Goal: Task Accomplishment & Management: Manage account settings

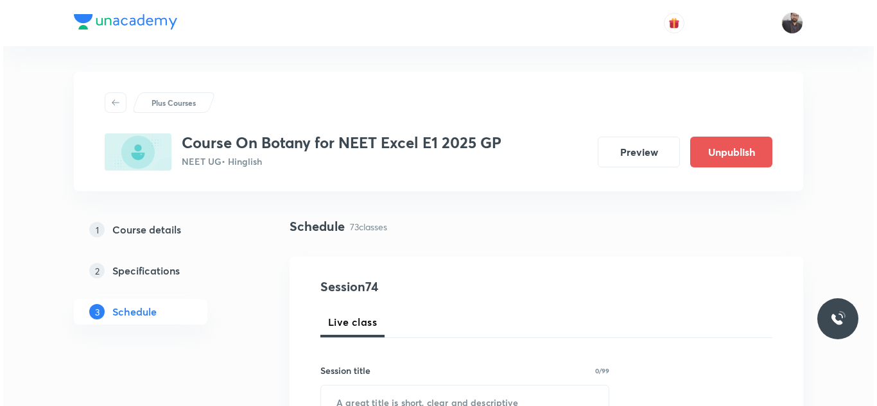
scroll to position [7887, 0]
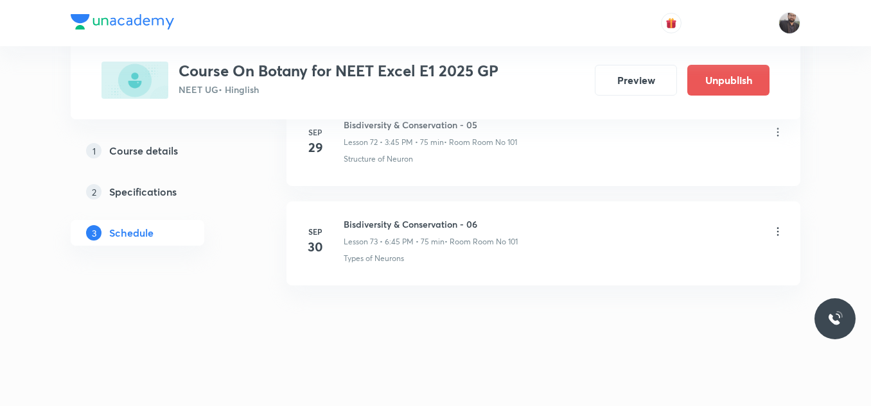
click at [778, 236] on icon at bounding box center [777, 231] width 13 height 13
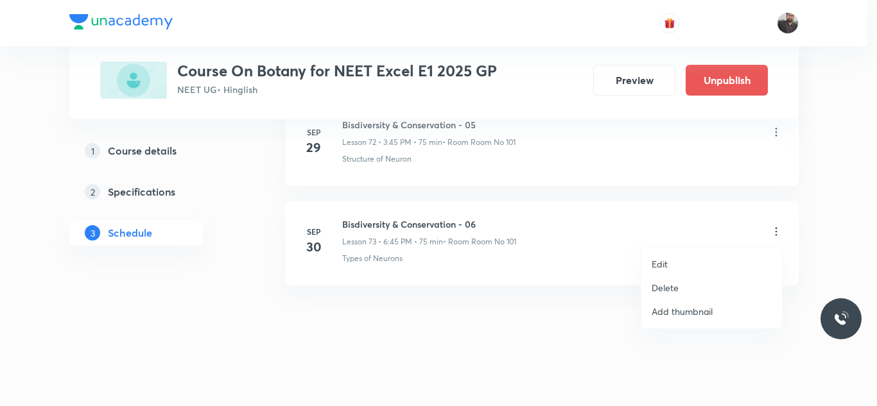
click at [702, 263] on li "Edit" at bounding box center [711, 264] width 141 height 24
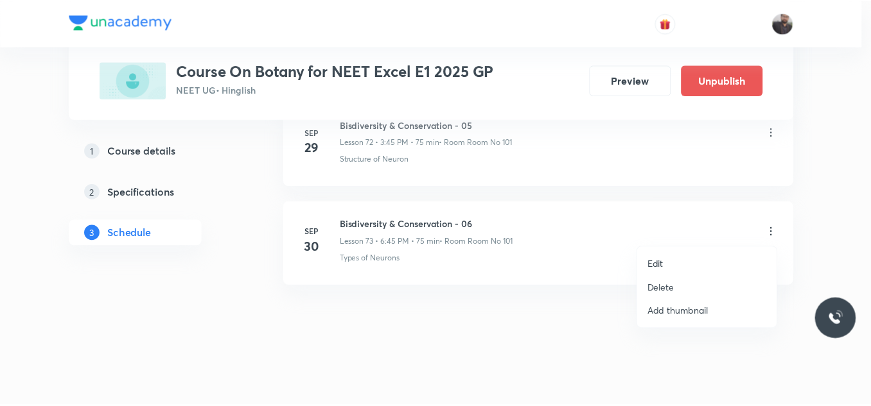
scroll to position [7790, 0]
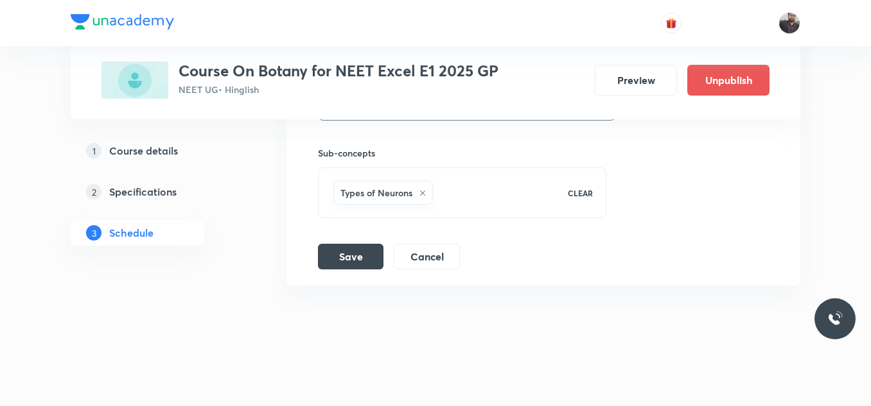
click at [427, 188] on div "Types of Neurons" at bounding box center [383, 193] width 99 height 24
click at [421, 191] on icon at bounding box center [423, 193] width 8 height 8
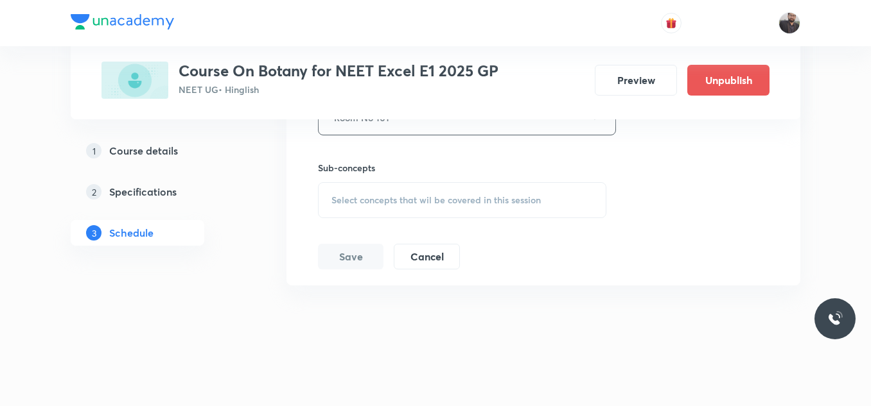
click at [421, 193] on div "Select concepts that wil be covered in this session" at bounding box center [462, 200] width 288 height 36
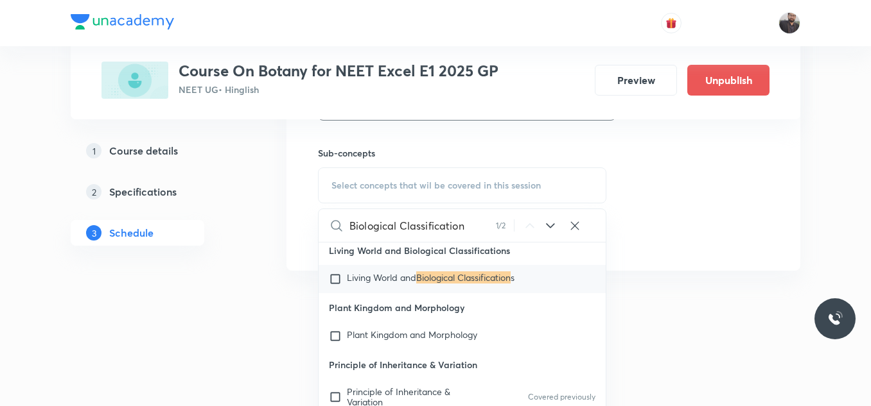
scroll to position [11868, 0]
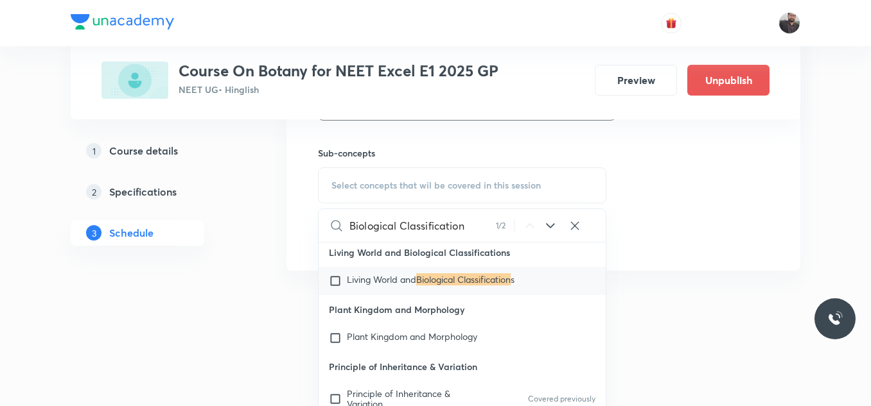
type input "Biological Classification"
click at [418, 288] on p "Living World and Biological Classification s" at bounding box center [431, 281] width 168 height 13
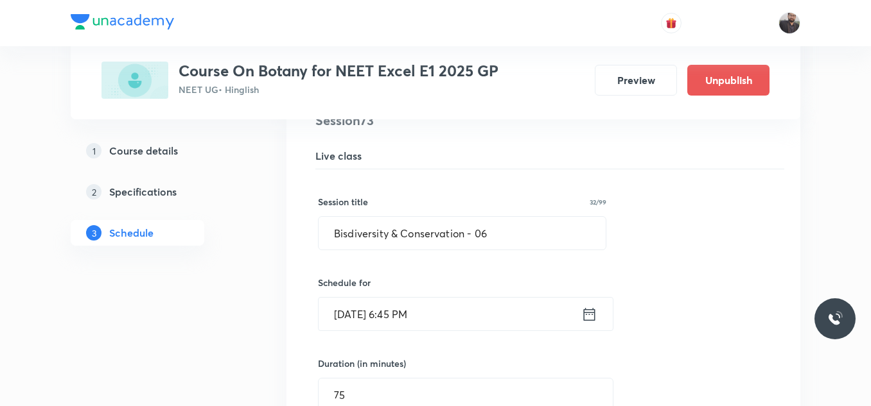
scroll to position [7330, 0]
paste input "ological Classification"
drag, startPoint x: 523, startPoint y: 232, endPoint x: 334, endPoint y: 251, distance: 189.1
click at [452, 233] on input "Biological Classification" at bounding box center [461, 234] width 287 height 33
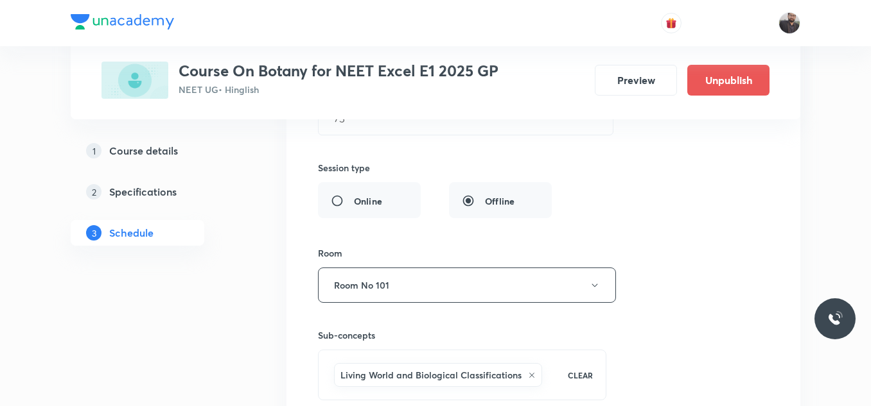
scroll to position [7790, 0]
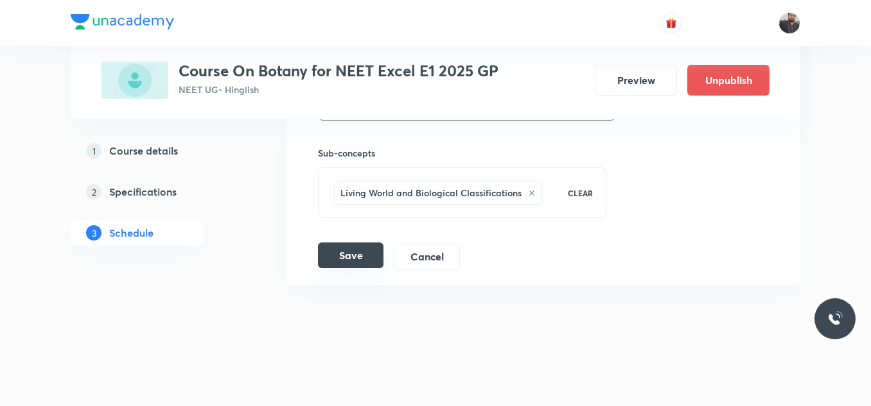
type input "Biological Classification - 01"
click at [363, 258] on button "Save" at bounding box center [350, 256] width 65 height 26
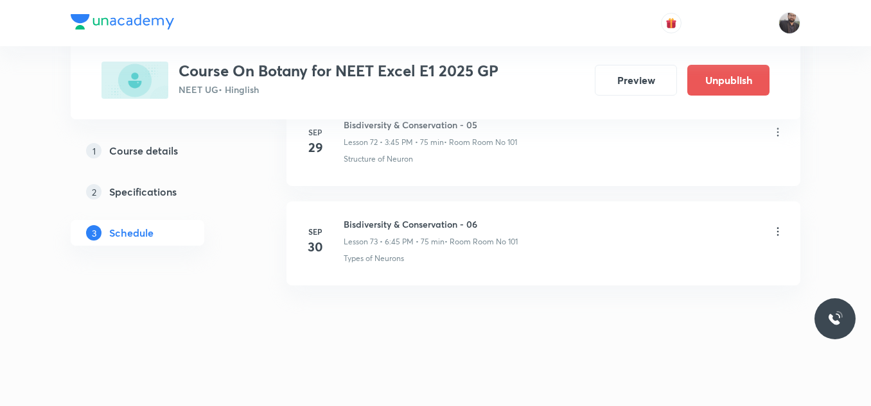
scroll to position [7294, 0]
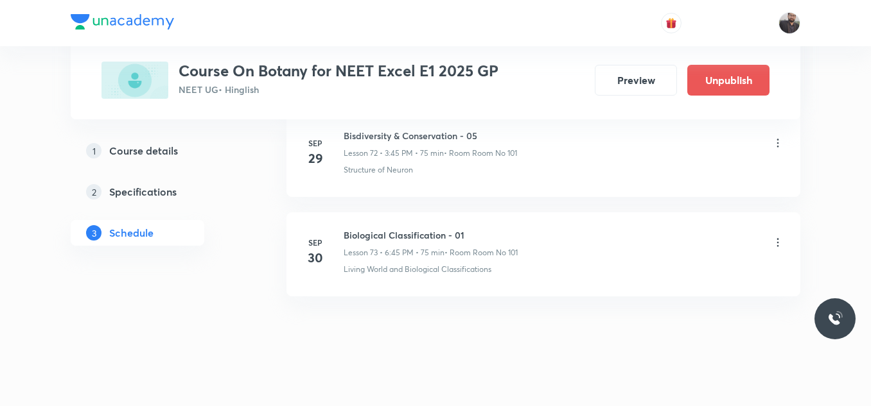
scroll to position [7285, 0]
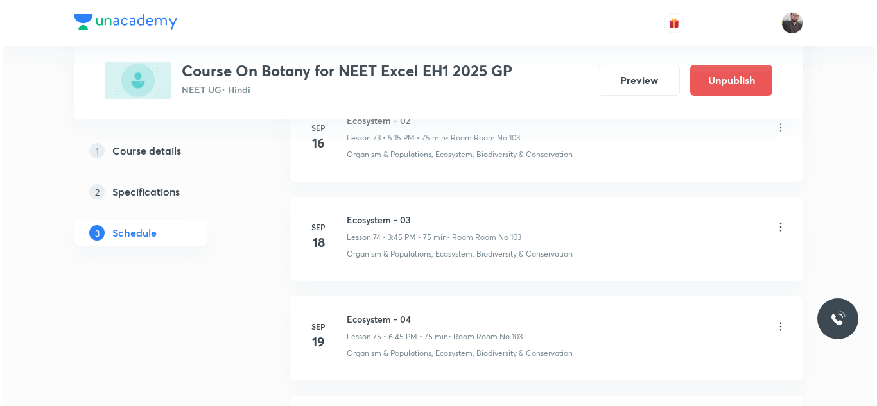
scroll to position [8683, 0]
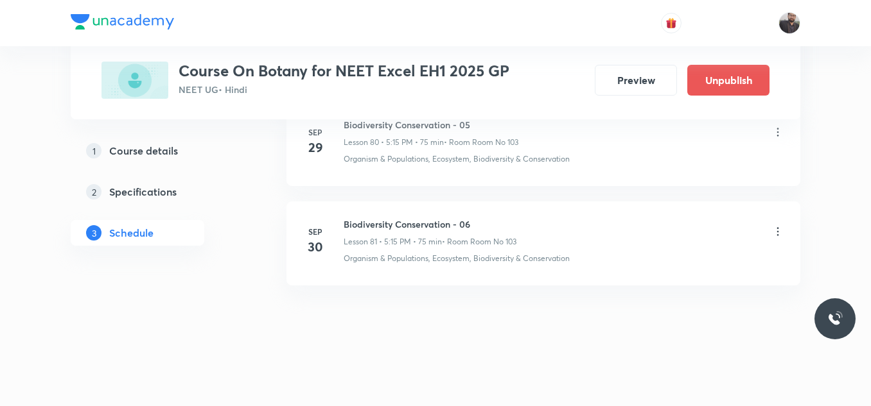
click at [784, 232] on li "Sep 30 Biodiversity Conservation - 06 Lesson 81 • 5:15 PM • 75 min • Room Room …" at bounding box center [543, 244] width 514 height 84
click at [776, 232] on icon at bounding box center [777, 231] width 13 height 13
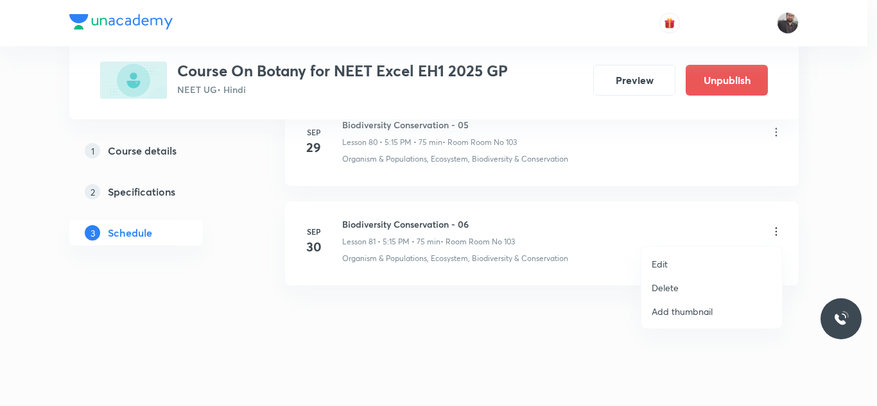
click at [666, 264] on p "Edit" at bounding box center [660, 263] width 16 height 13
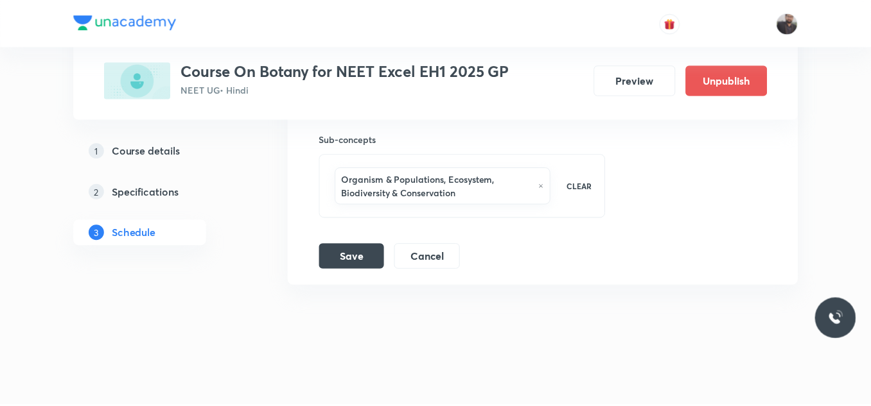
scroll to position [8600, 0]
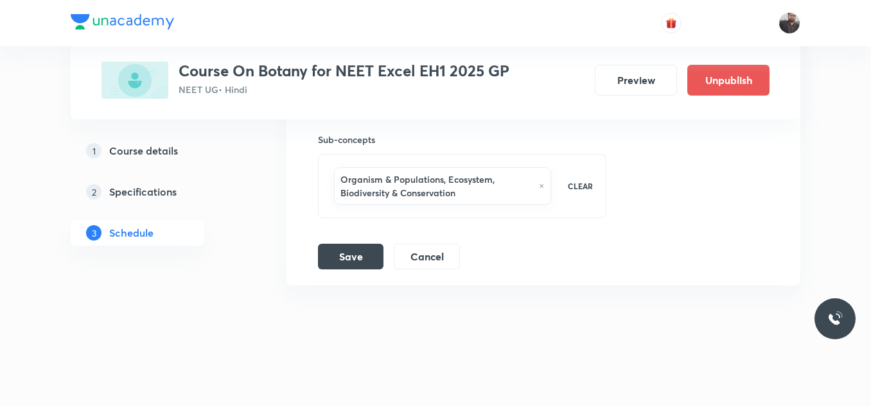
click at [539, 184] on icon at bounding box center [541, 186] width 5 height 8
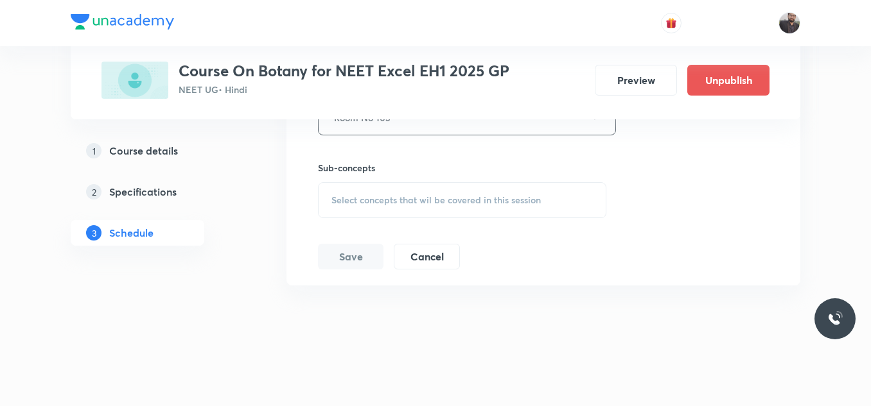
scroll to position [8572, 0]
click at [444, 195] on span "Select concepts that wil be covered in this session" at bounding box center [435, 200] width 209 height 10
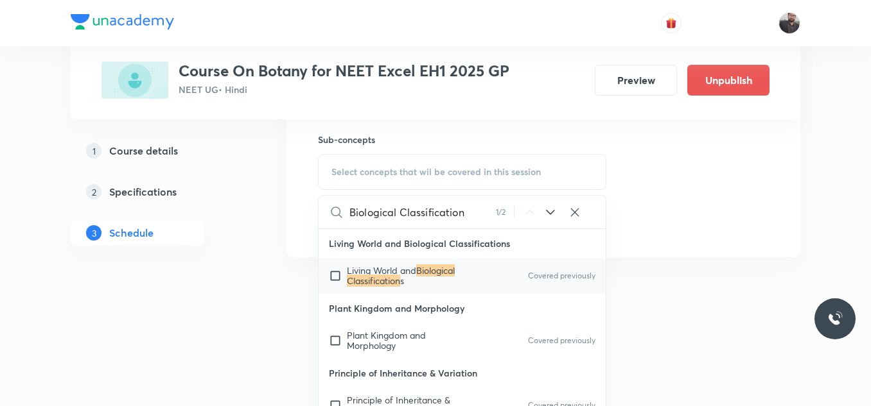
type input "Biological Classification"
click at [432, 281] on p "Living World and Biological Classification s" at bounding box center [412, 276] width 130 height 21
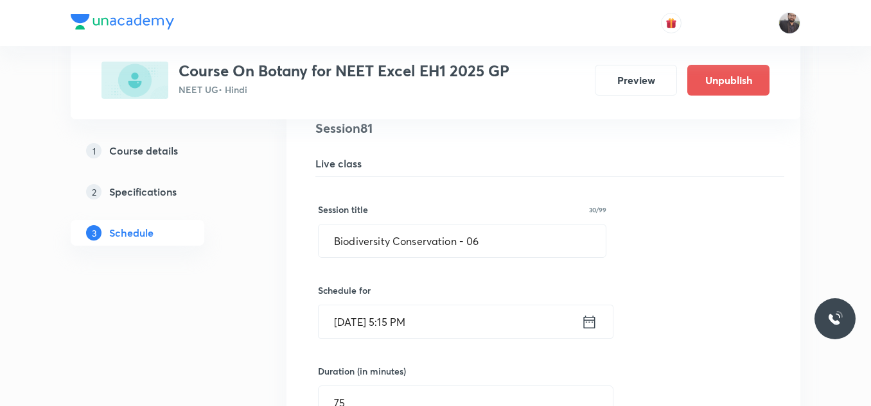
scroll to position [8118, 0]
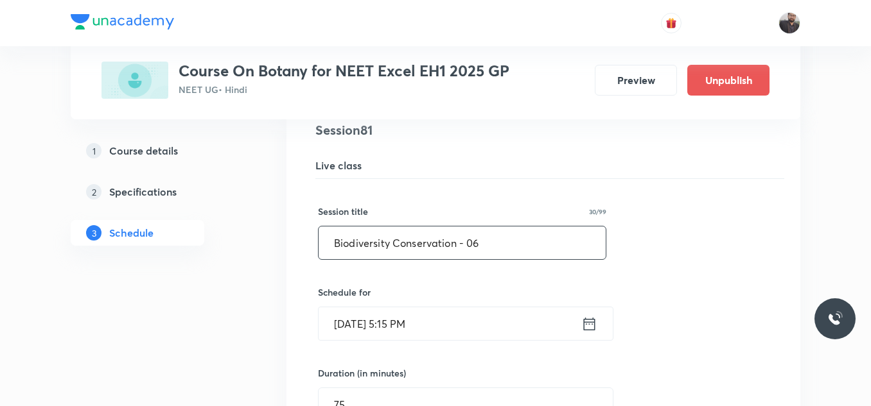
drag, startPoint x: 419, startPoint y: 250, endPoint x: 298, endPoint y: 239, distance: 121.1
paste input "logical Classification"
click at [477, 252] on input "Biological Classification" at bounding box center [461, 243] width 287 height 33
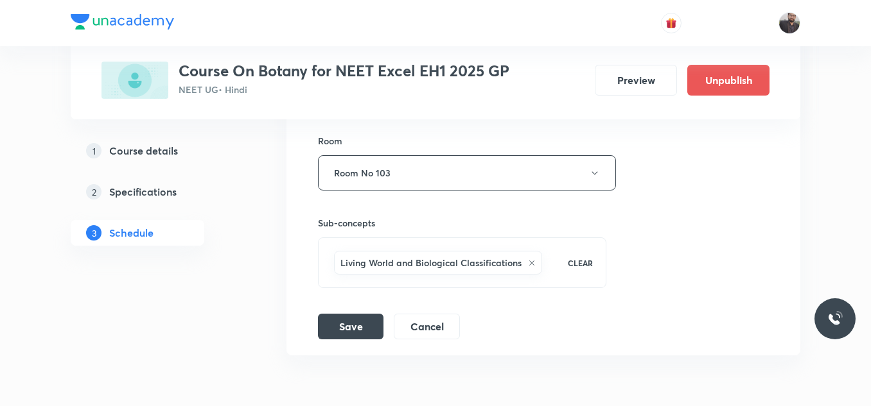
scroll to position [8586, 0]
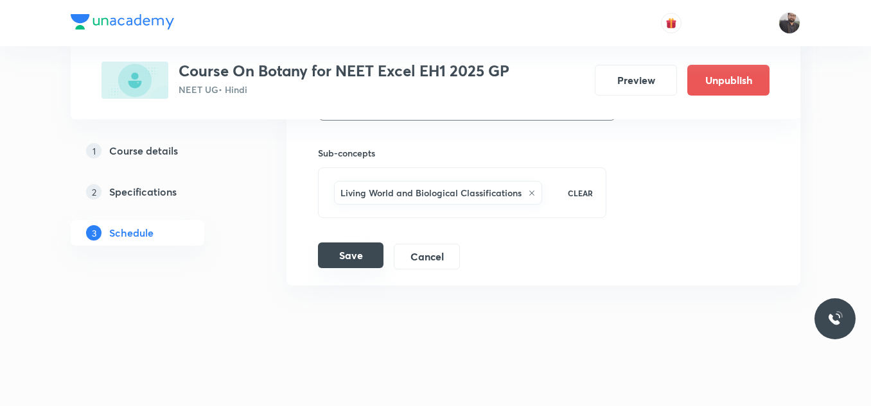
type input "Biological Classification - 01"
click at [363, 249] on button "Save" at bounding box center [350, 256] width 65 height 26
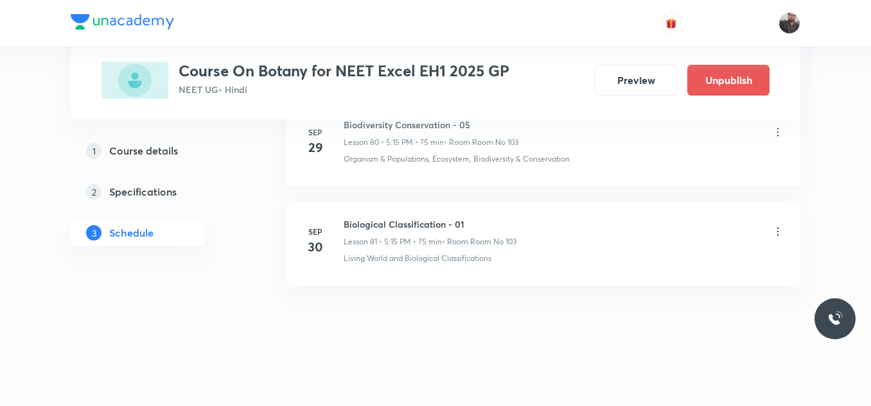
scroll to position [8093, 0]
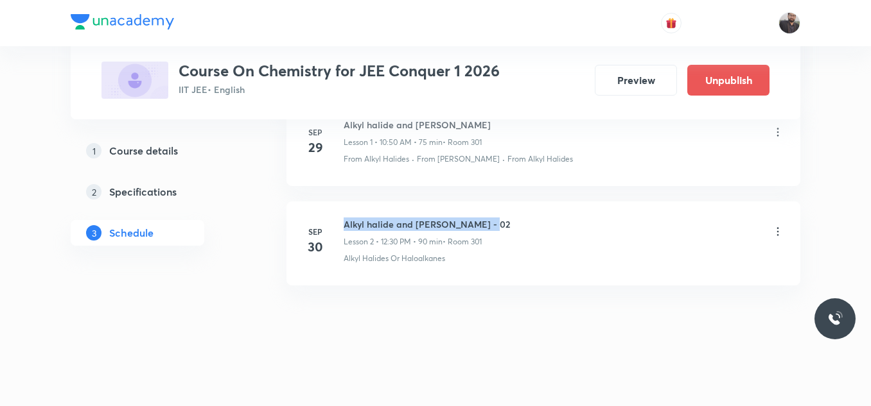
drag, startPoint x: 343, startPoint y: 220, endPoint x: 502, endPoint y: 225, distance: 159.3
click at [502, 225] on div "Sep 30 Alkyl halide and Aryl Halide - 02 Lesson 2 • 12:30 PM • 90 min • Room 30…" at bounding box center [542, 241] width 481 height 47
copy h6 "Alkyl halide and Aryl Halide - 02"
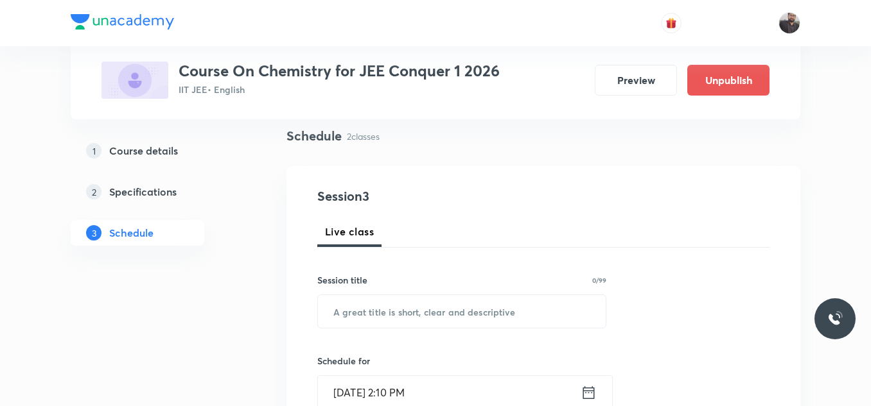
scroll to position [91, 0]
click at [485, 297] on input "text" at bounding box center [462, 311] width 288 height 33
paste input "Alkyl halide and Aryl Halide - 02"
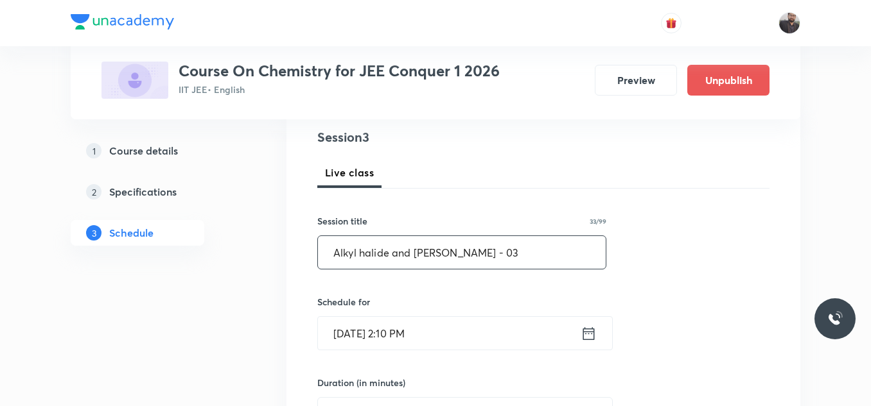
scroll to position [152, 0]
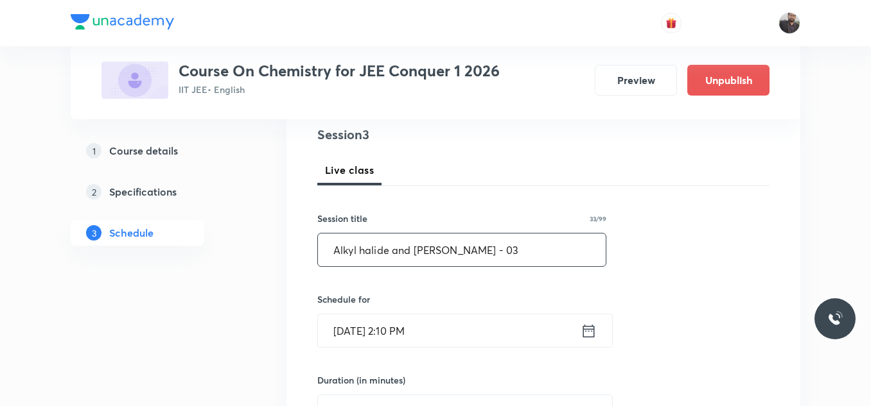
type input "Alkyl halide and Aryl Halide - 03"
click at [470, 324] on input "Sep 30, 2025, 2:10 PM" at bounding box center [449, 331] width 263 height 33
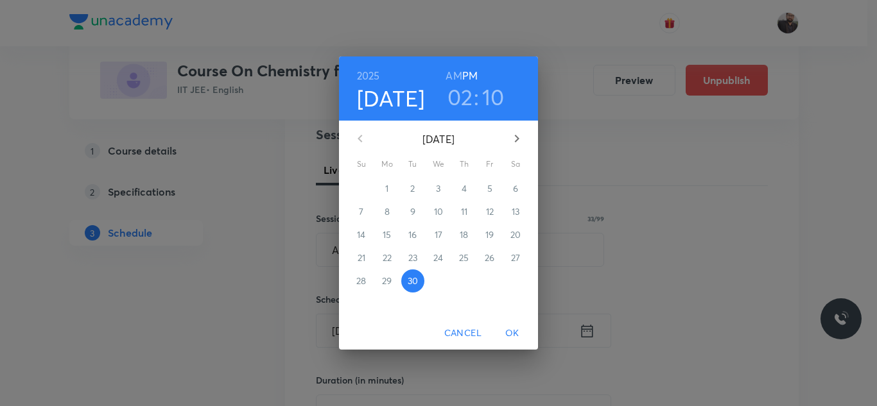
click at [512, 333] on span "OK" at bounding box center [512, 333] width 31 height 16
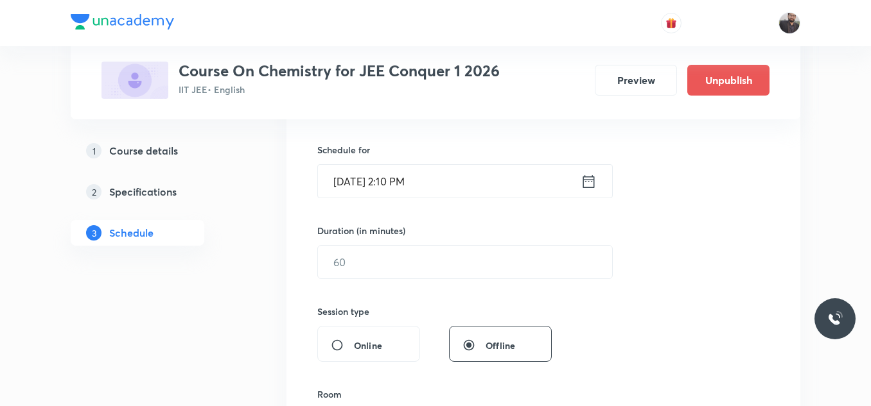
scroll to position [302, 0]
click at [481, 254] on input "text" at bounding box center [465, 261] width 294 height 33
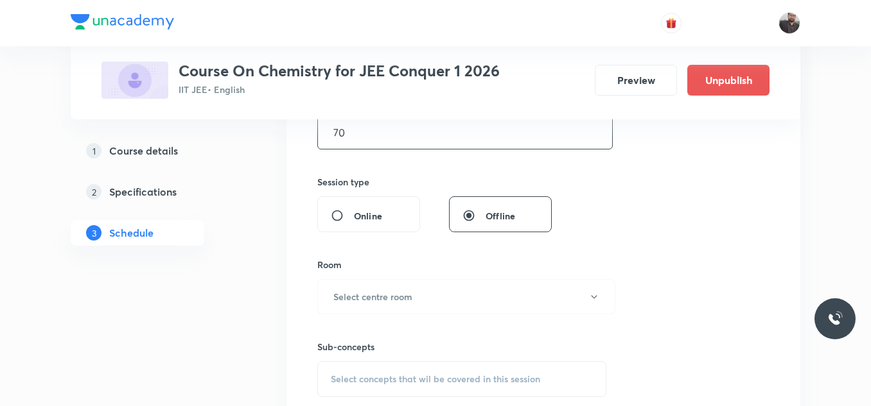
scroll to position [435, 0]
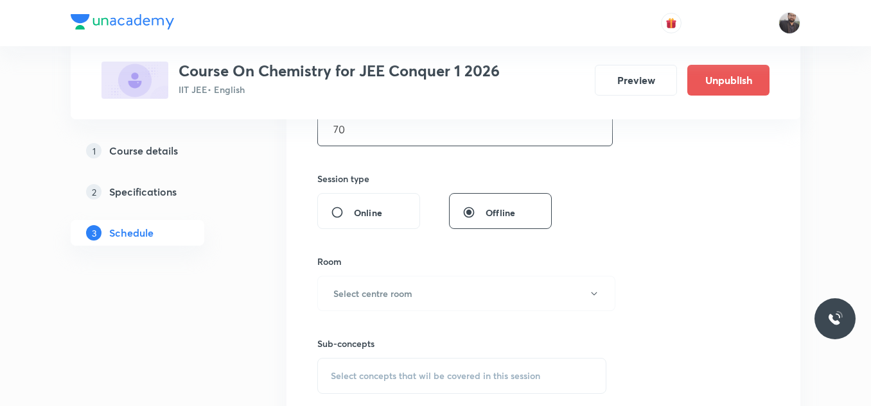
type input "70"
click at [443, 316] on div "Sub-concepts Select concepts that wil be covered in this session" at bounding box center [461, 352] width 289 height 83
click at [661, 164] on div "Session 3 Live class Session title 33/99 Alkyl halide and Aryl Halide - 03 ​ Sc…" at bounding box center [543, 144] width 452 height 603
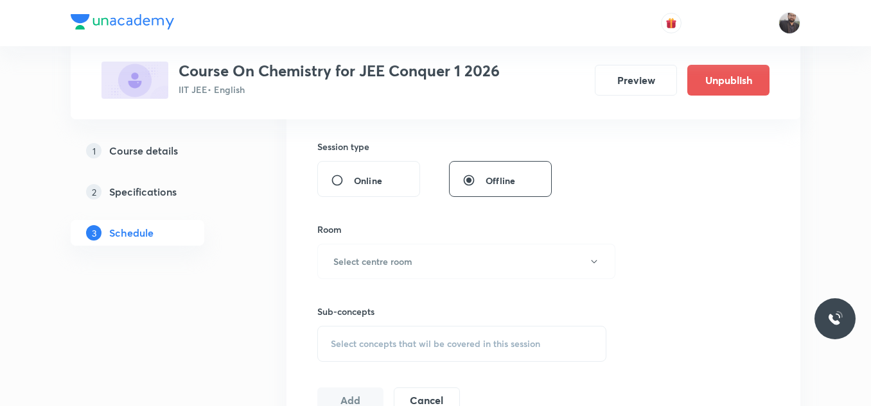
scroll to position [472, 0]
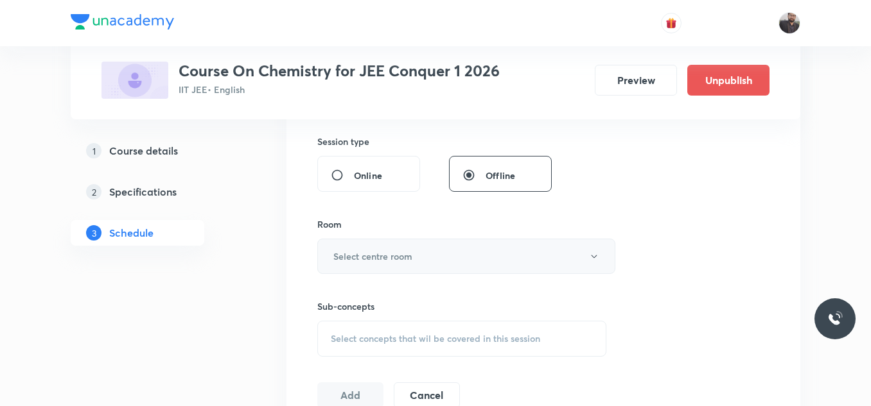
click at [434, 250] on button "Select centre room" at bounding box center [466, 256] width 298 height 35
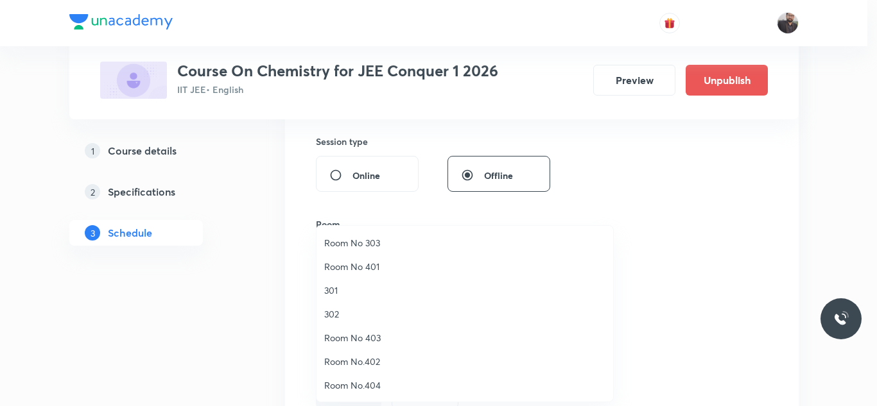
click at [336, 289] on span "301" at bounding box center [464, 290] width 281 height 13
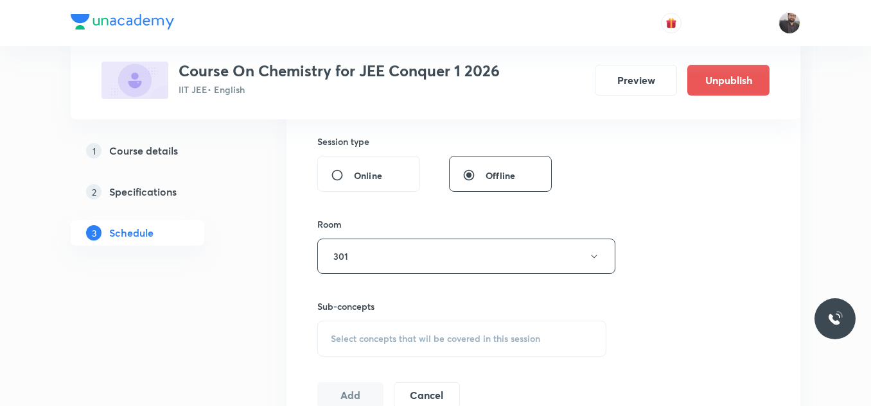
scroll to position [645, 0]
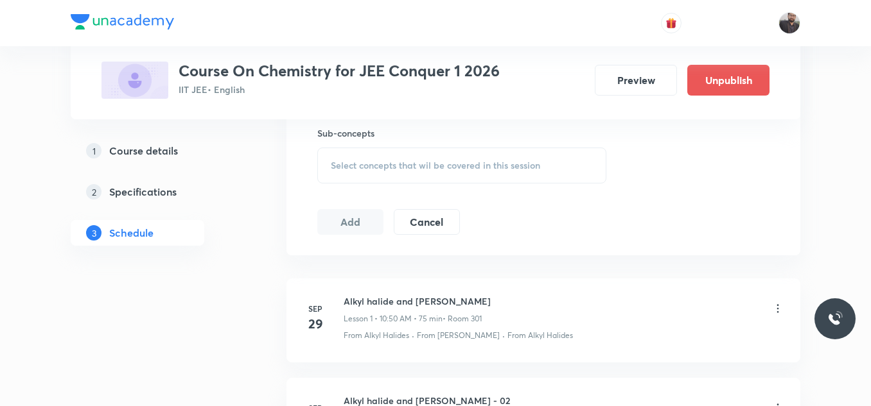
click at [367, 165] on span "Select concepts that wil be covered in this session" at bounding box center [435, 165] width 209 height 10
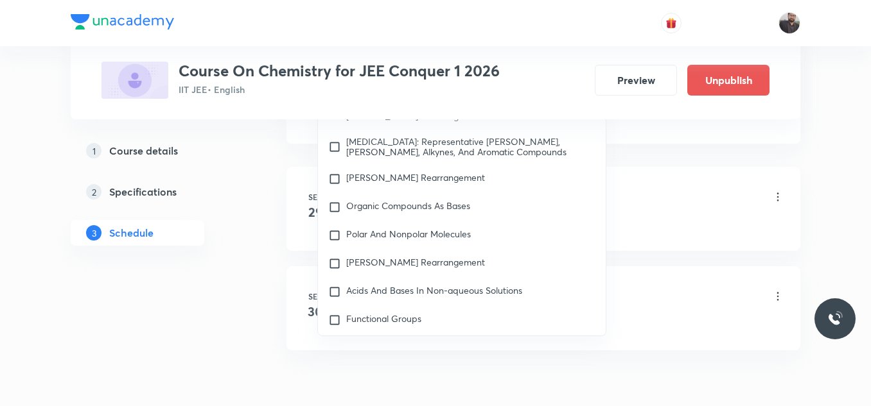
scroll to position [22458, 0]
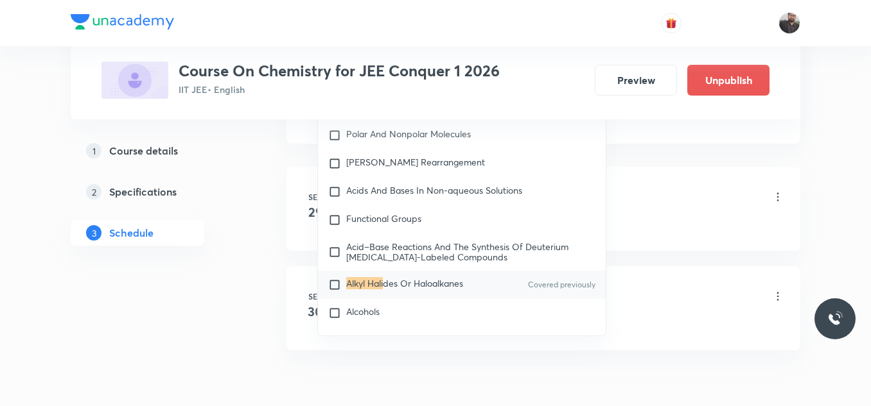
type input "Alkyl hali"
click at [408, 281] on span "des Or Haloalkanes" at bounding box center [423, 283] width 80 height 12
checkbox input "true"
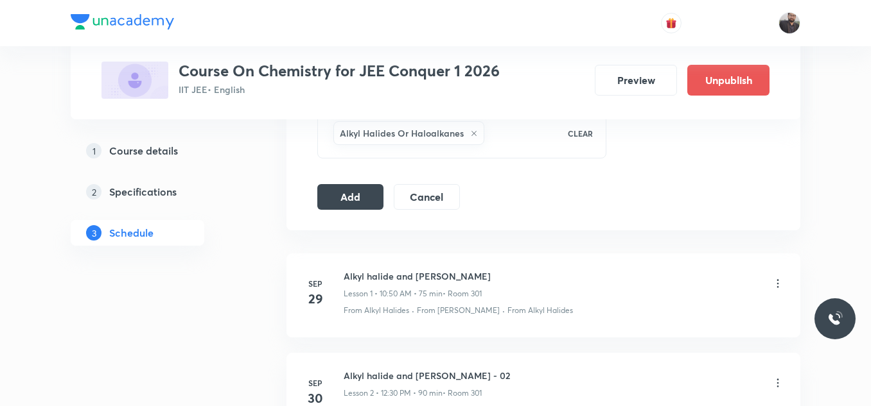
scroll to position [680, 0]
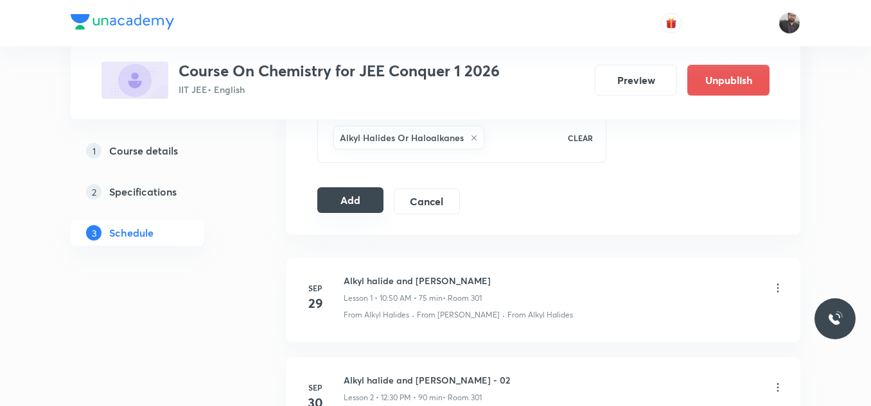
click at [340, 192] on button "Add" at bounding box center [350, 200] width 66 height 26
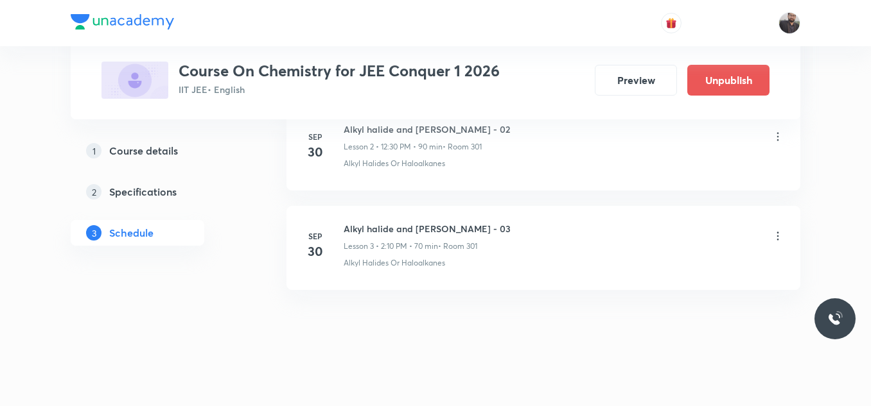
scroll to position [331, 0]
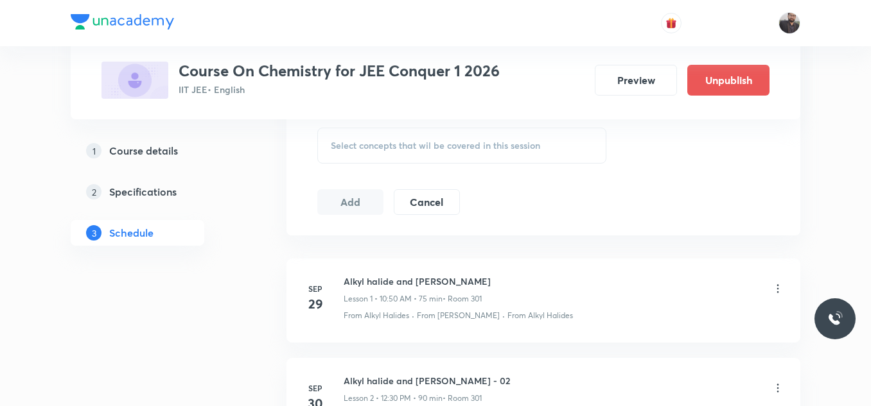
scroll to position [734, 0]
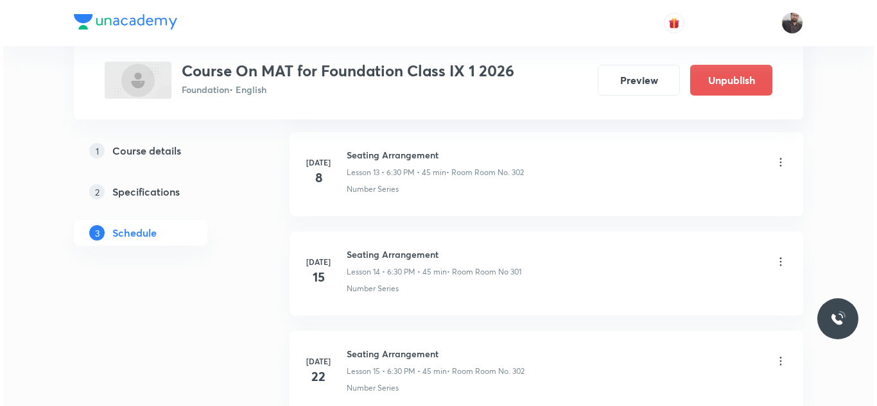
scroll to position [2513, 0]
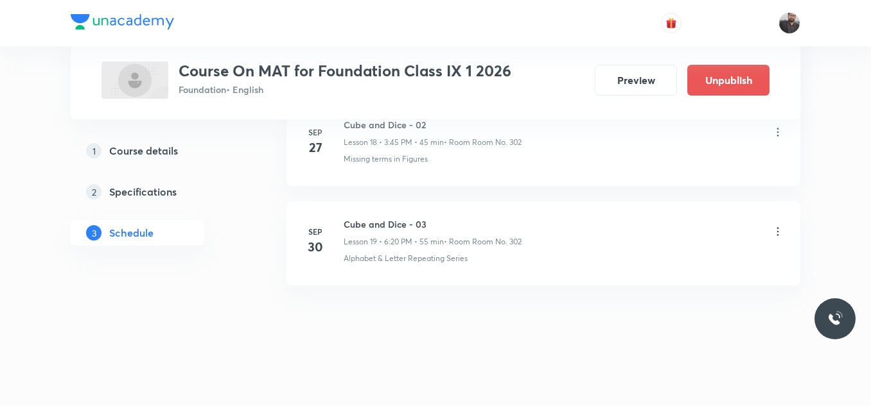
click at [776, 231] on icon at bounding box center [777, 231] width 13 height 13
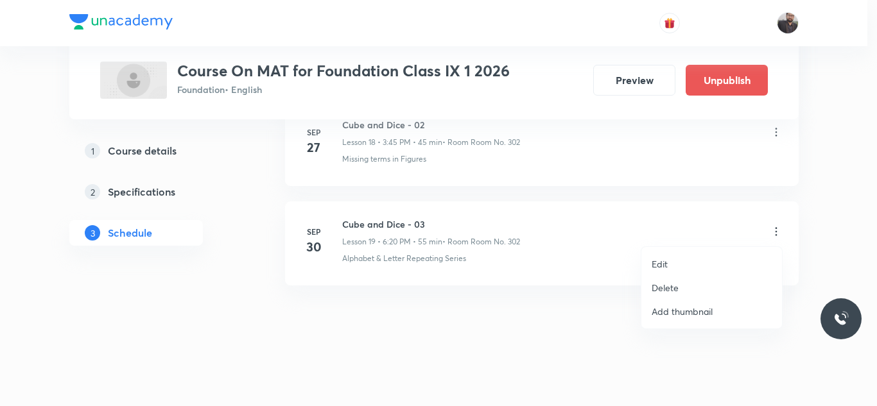
click at [651, 257] on li "Edit" at bounding box center [711, 264] width 141 height 24
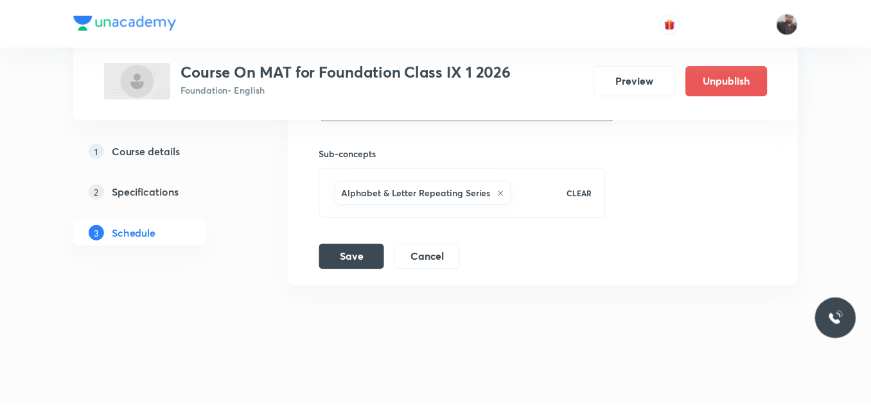
scroll to position [2417, 0]
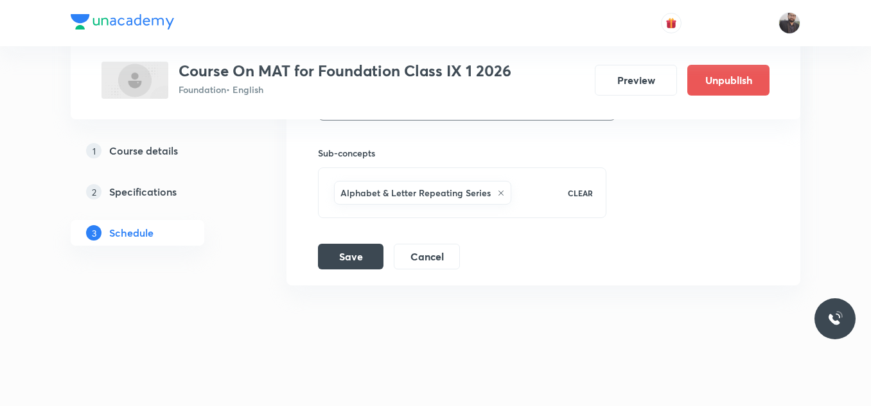
click at [499, 193] on icon at bounding box center [500, 193] width 5 height 5
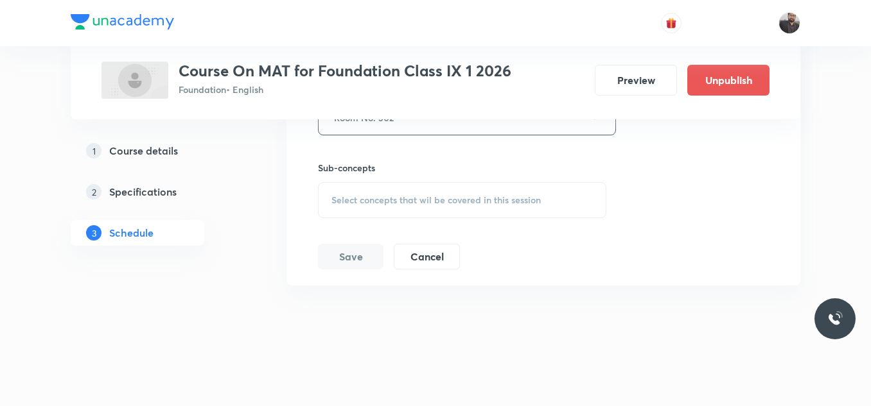
scroll to position [2402, 0]
click at [497, 195] on span "Select concepts that wil be covered in this session" at bounding box center [435, 200] width 209 height 10
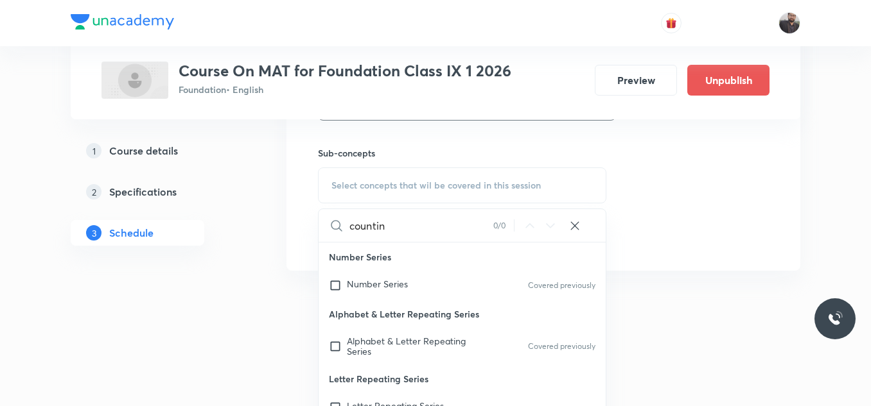
type input "countin"
click at [473, 269] on p "Number Series" at bounding box center [461, 257] width 287 height 29
click at [471, 348] on p "Alphabet & Letter Repeating Series" at bounding box center [412, 346] width 130 height 21
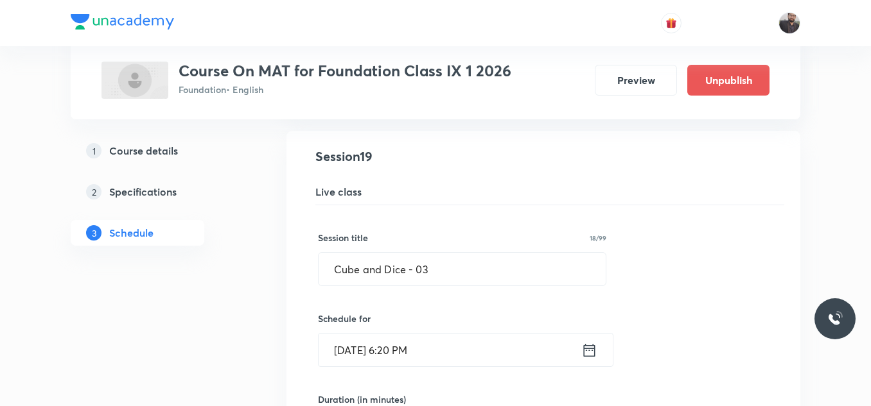
scroll to position [1923, 0]
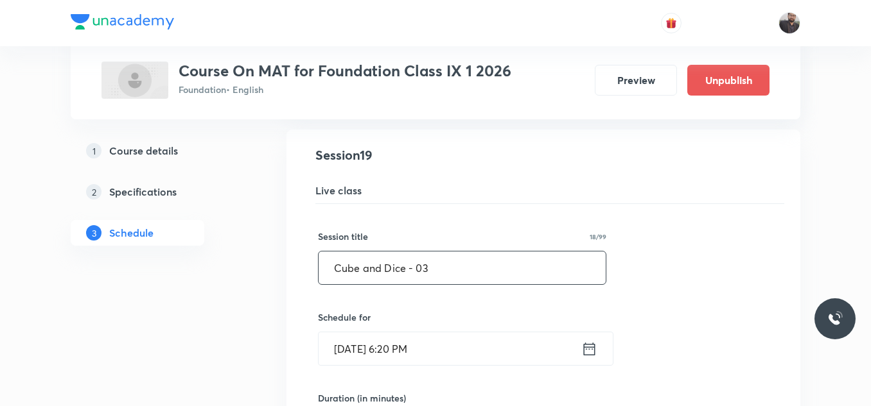
drag, startPoint x: 447, startPoint y: 261, endPoint x: 285, endPoint y: 260, distance: 161.8
paste input "counting figures"
click at [340, 265] on input "counting figures" at bounding box center [461, 268] width 287 height 33
click at [384, 267] on input "Counting figures" at bounding box center [461, 268] width 287 height 33
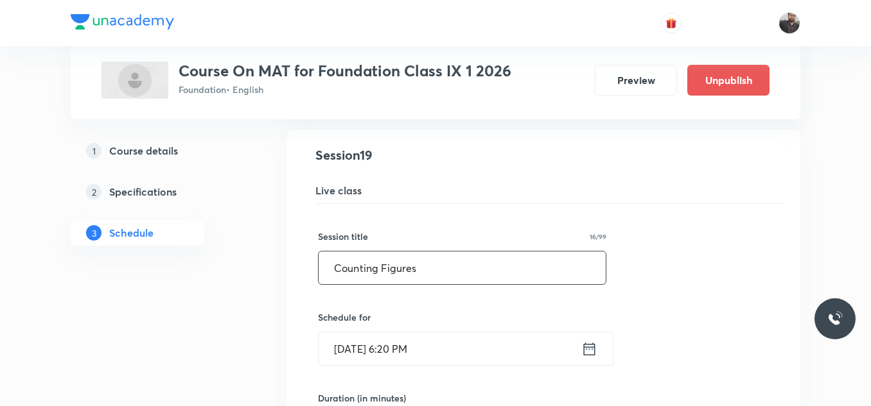
click at [429, 277] on input "Counting Figures" at bounding box center [461, 268] width 287 height 33
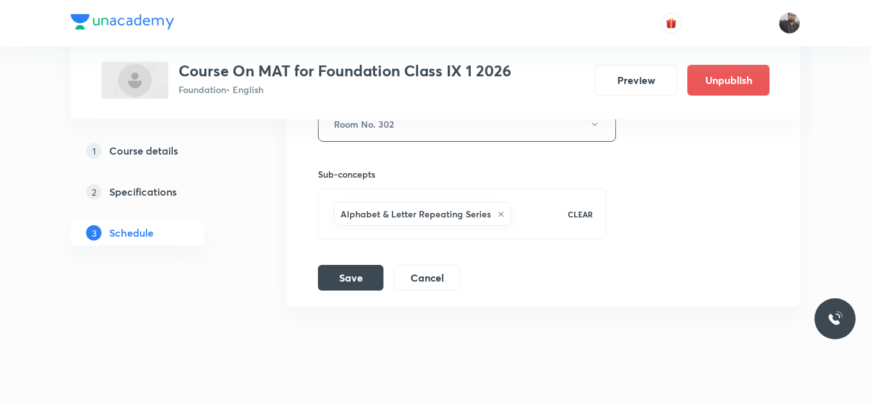
scroll to position [2417, 0]
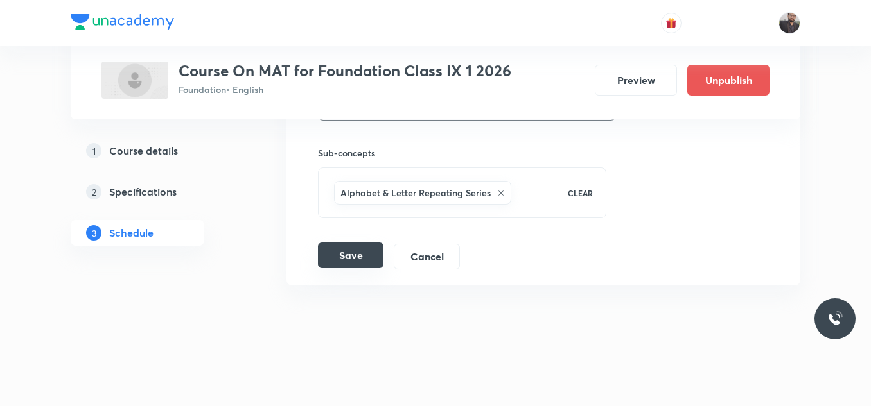
type input "Counting Figures - 01"
click at [360, 258] on button "Save" at bounding box center [350, 256] width 65 height 26
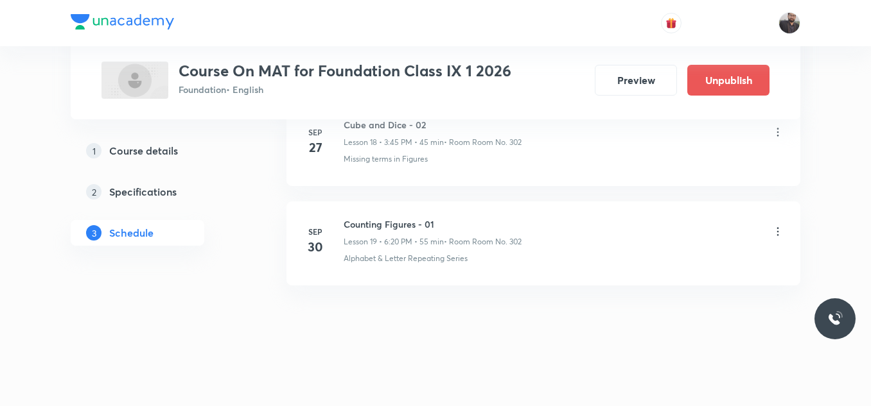
scroll to position [1923, 0]
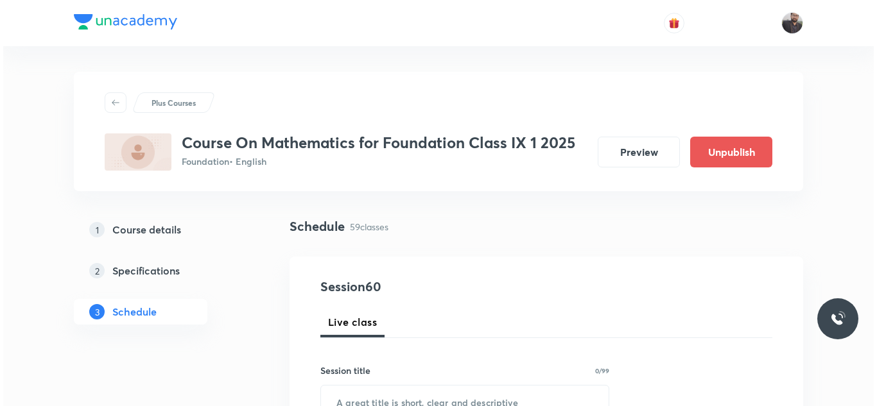
scroll to position [6494, 0]
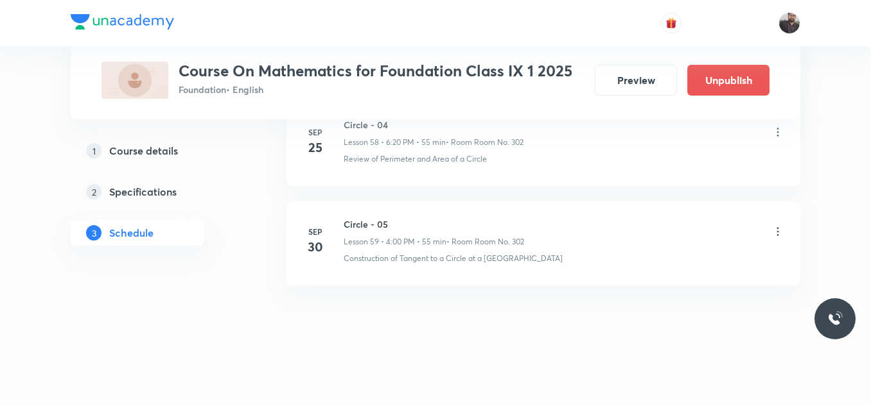
click at [781, 231] on icon at bounding box center [777, 231] width 13 height 13
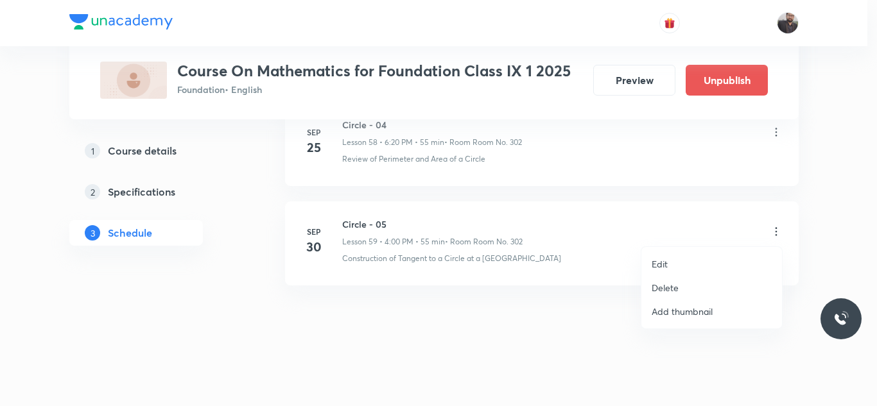
click at [725, 259] on li "Edit" at bounding box center [711, 264] width 141 height 24
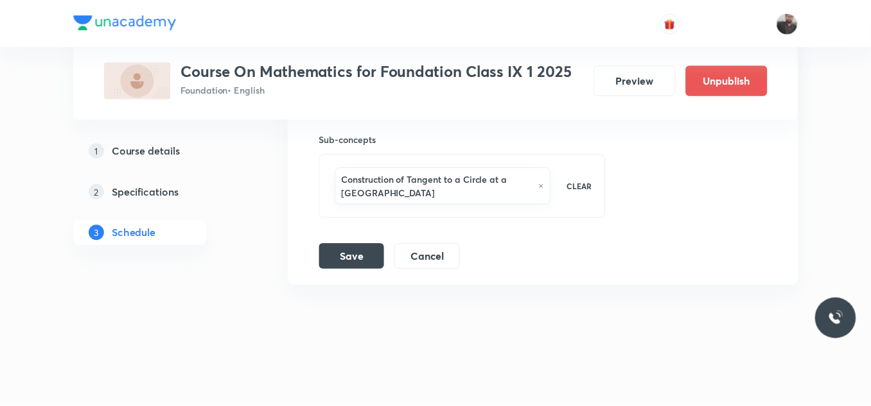
scroll to position [6411, 0]
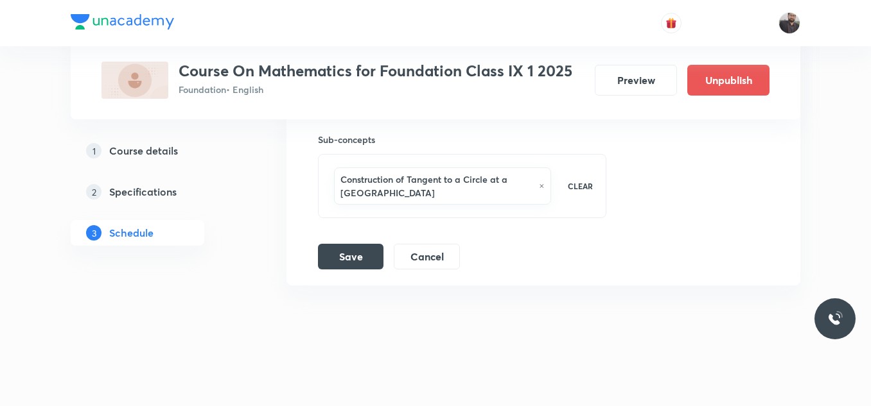
click at [539, 186] on icon at bounding box center [542, 186] width 6 height 8
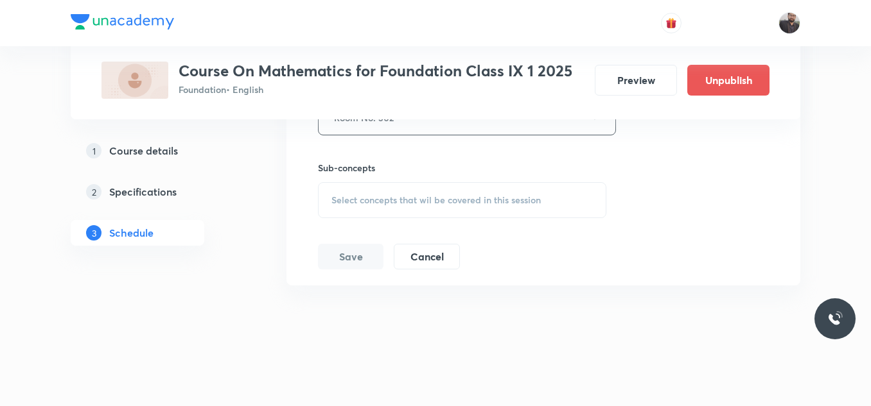
click at [464, 195] on span "Select concepts that wil be covered in this session" at bounding box center [435, 200] width 209 height 10
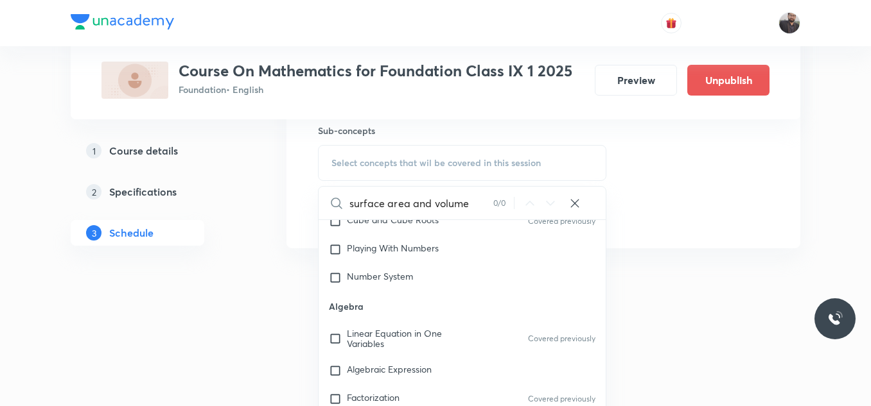
scroll to position [128, 0]
type input "surface area and volume"
click at [457, 386] on div "Factorization Covered previously" at bounding box center [461, 397] width 287 height 28
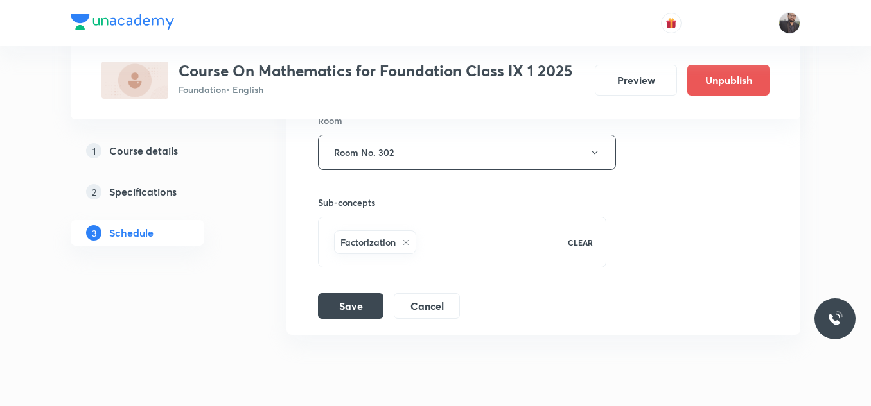
scroll to position [6348, 0]
click at [407, 241] on icon at bounding box center [406, 243] width 8 height 8
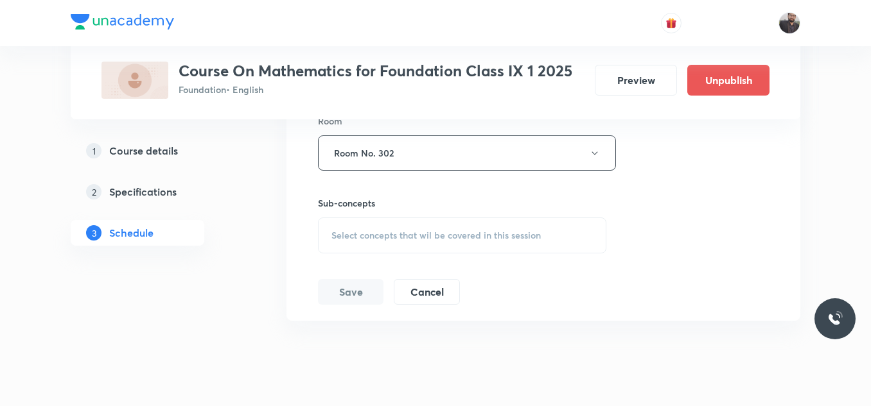
click at [407, 241] on span "Select concepts that wil be covered in this session" at bounding box center [435, 235] width 209 height 10
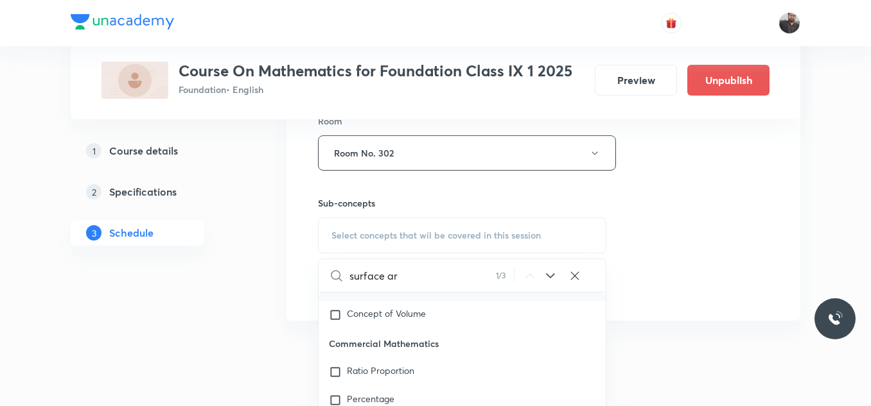
scroll to position [560, 0]
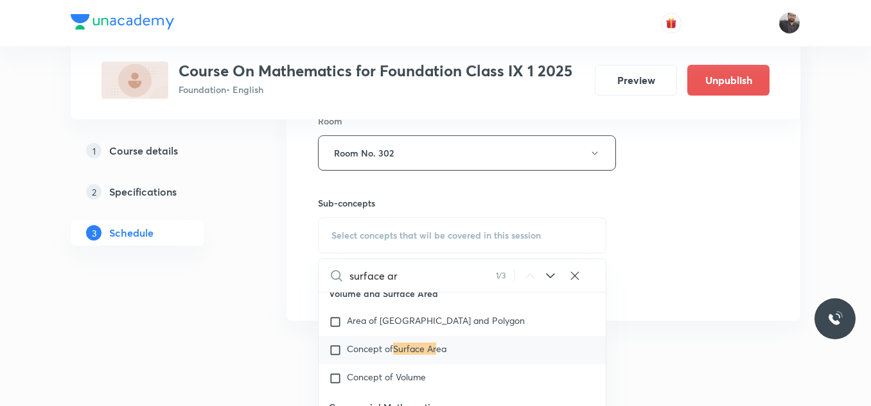
type input "surface ar"
drag, startPoint x: 447, startPoint y: 343, endPoint x: 383, endPoint y: 353, distance: 64.9
click at [383, 353] on span "Concept of" at bounding box center [370, 349] width 46 height 12
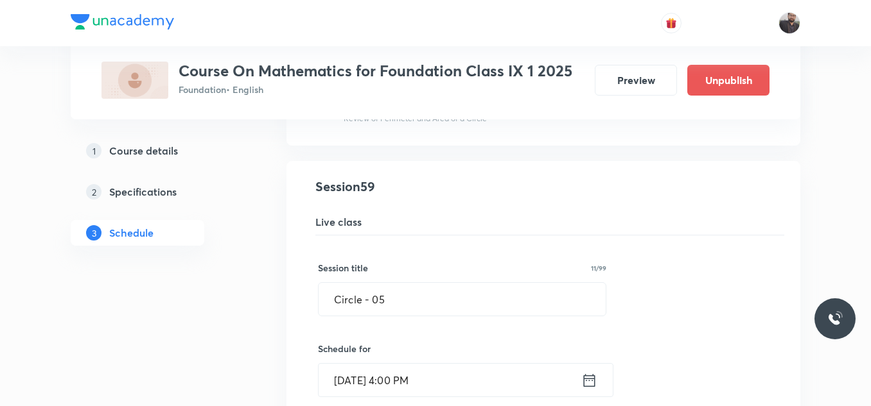
scroll to position [5870, 0]
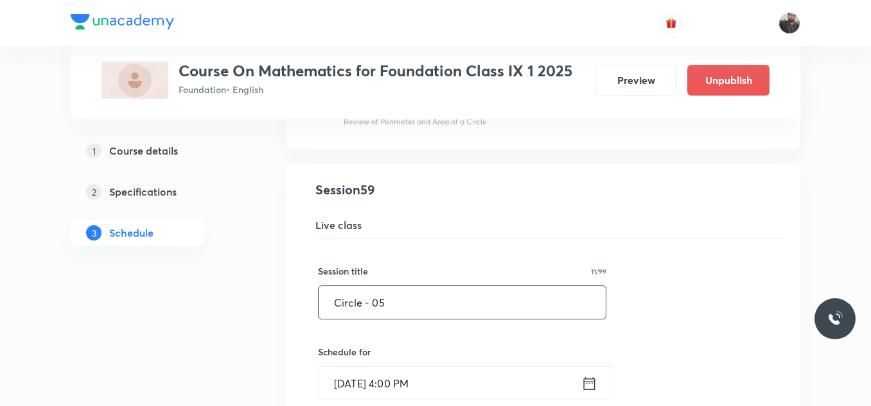
drag, startPoint x: 390, startPoint y: 290, endPoint x: 291, endPoint y: 290, distance: 98.9
paste input "surface area and volume"
click at [338, 300] on input "surface area and volume" at bounding box center [461, 302] width 287 height 33
click at [378, 306] on input "Surface area and volume" at bounding box center [461, 302] width 287 height 33
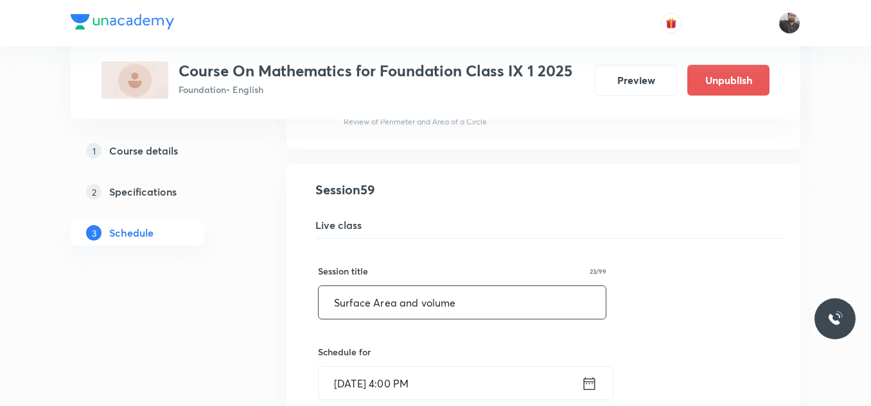
click at [405, 306] on input "Surface Area and volume" at bounding box center [461, 302] width 287 height 33
click at [423, 304] on input "Surface Area And volume" at bounding box center [461, 302] width 287 height 33
click at [426, 304] on input "Surface Area And volume" at bounding box center [461, 302] width 287 height 33
click at [478, 300] on input "Surface Area And Volume" at bounding box center [461, 302] width 287 height 33
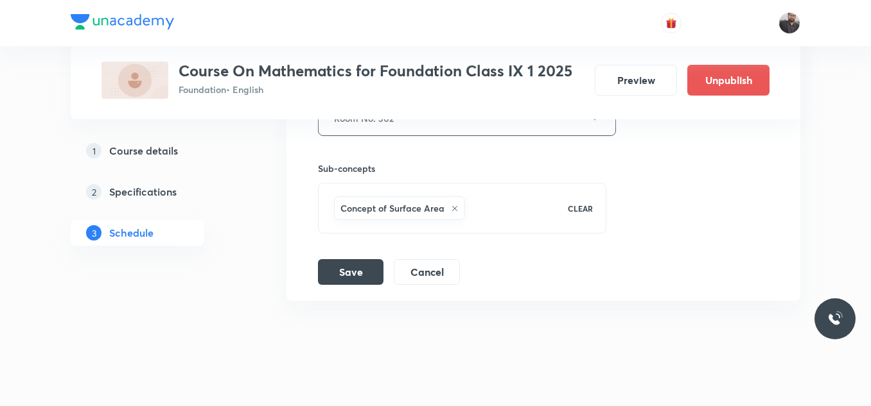
scroll to position [6398, 0]
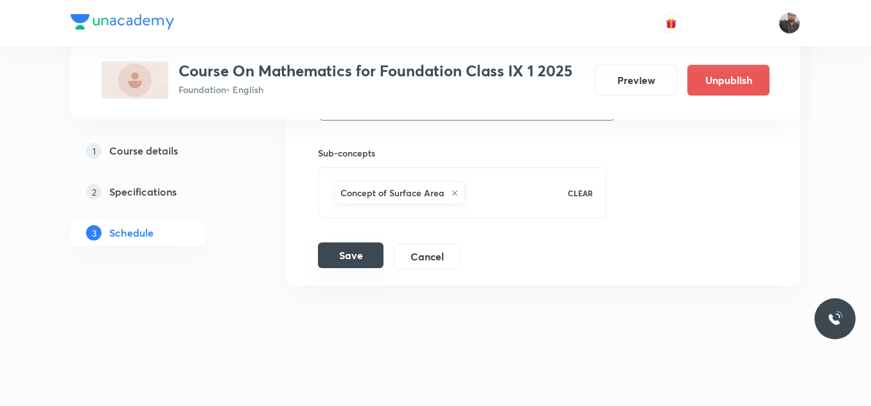
type input "Surface Area And Volume - 01"
click at [361, 259] on button "Save" at bounding box center [350, 256] width 65 height 26
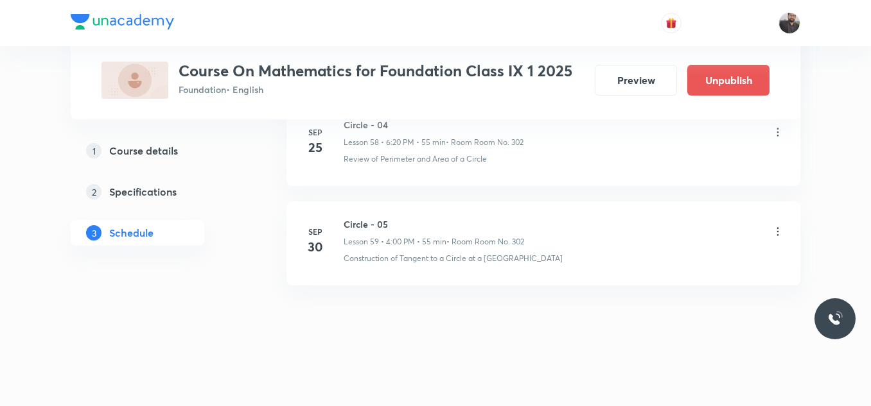
scroll to position [5904, 0]
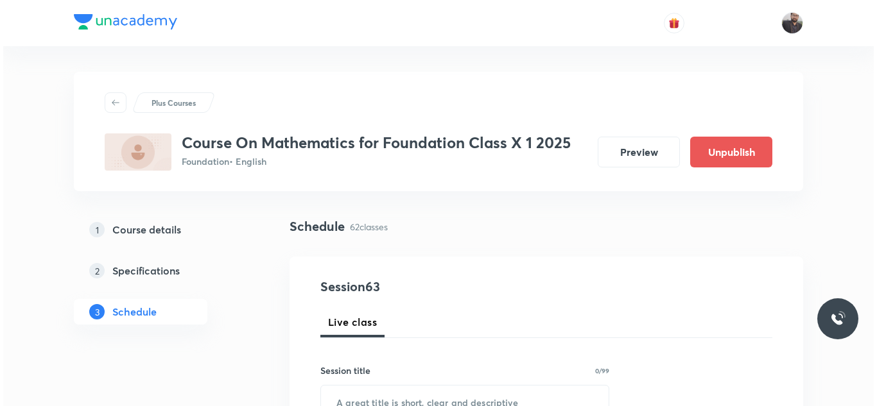
scroll to position [6805, 0]
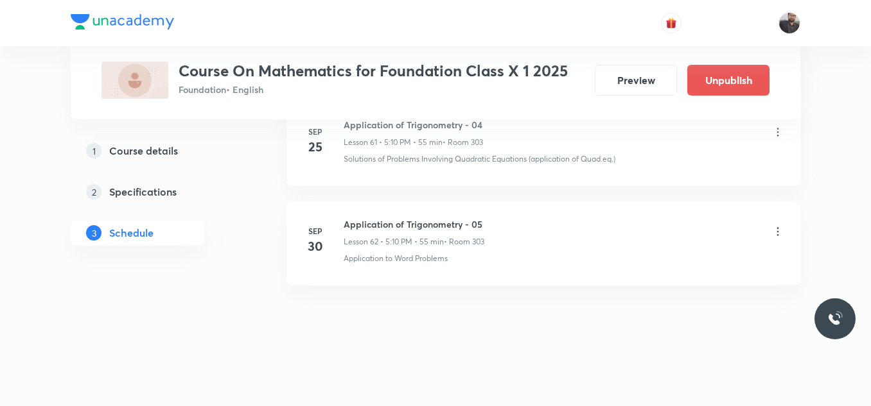
click at [776, 232] on icon at bounding box center [777, 231] width 13 height 13
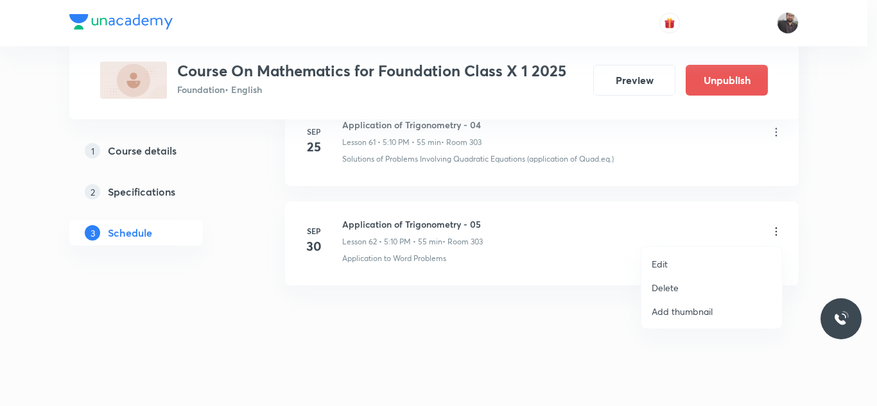
click at [683, 272] on li "Edit" at bounding box center [711, 264] width 141 height 24
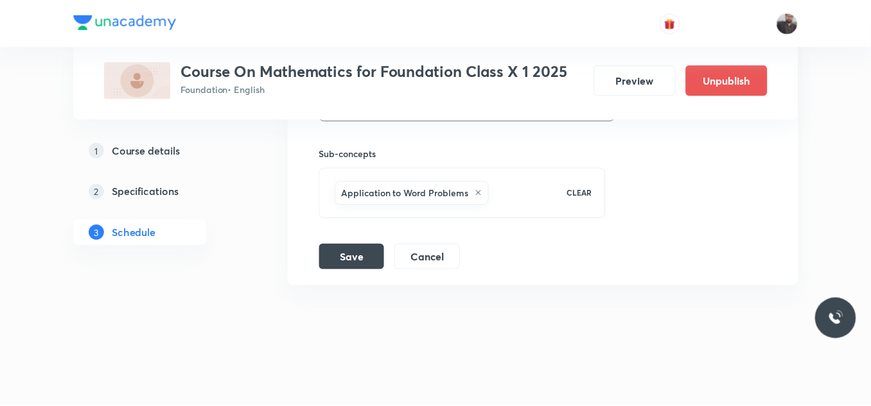
scroll to position [6709, 0]
click at [479, 189] on icon at bounding box center [478, 193] width 8 height 8
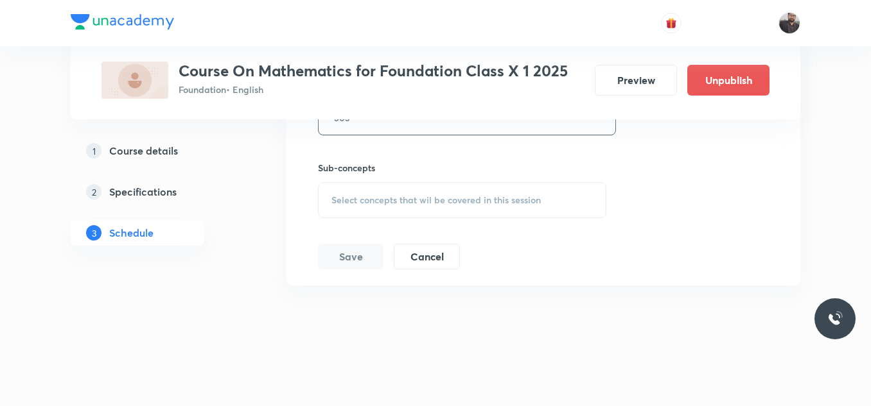
click at [479, 189] on div "Select concepts that wil be covered in this session" at bounding box center [462, 200] width 288 height 36
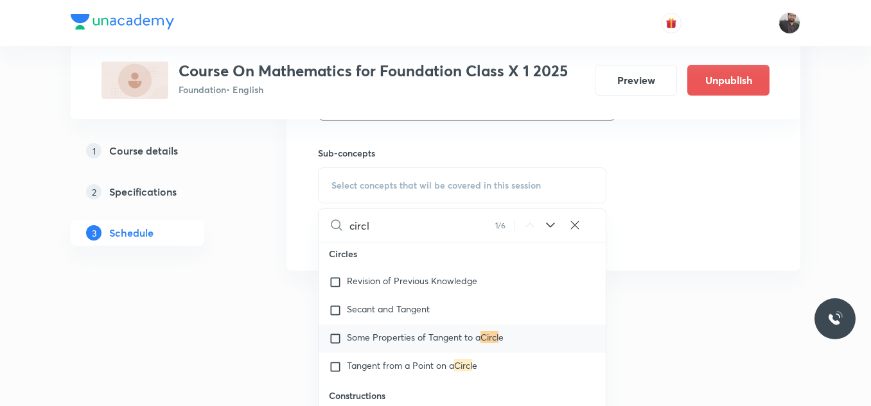
scroll to position [4270, 0]
type input "circl"
drag, startPoint x: 498, startPoint y: 350, endPoint x: 453, endPoint y: 347, distance: 45.7
click at [453, 343] on span "Some Properties of Tangent to a" at bounding box center [414, 337] width 134 height 12
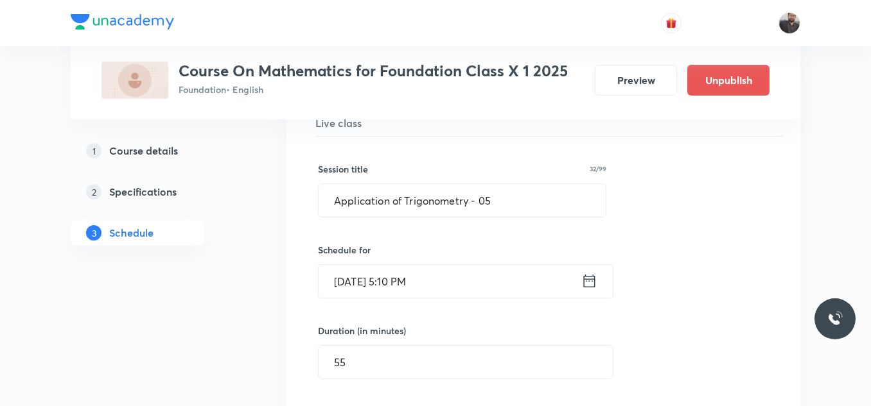
scroll to position [6268, 0]
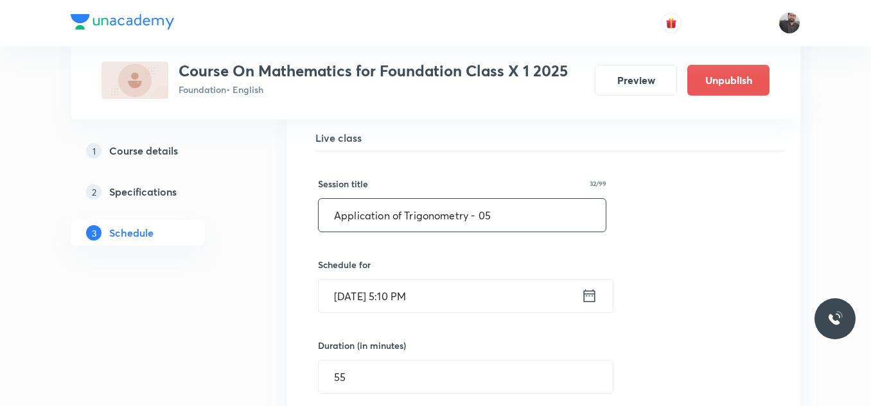
drag, startPoint x: 502, startPoint y: 212, endPoint x: 321, endPoint y: 212, distance: 181.0
click at [321, 212] on input "Application of Trigonometry - 05" at bounding box center [461, 215] width 287 height 33
paste input "circles"
click at [343, 214] on input "circles" at bounding box center [461, 215] width 287 height 33
click at [439, 223] on input "Circles" at bounding box center [461, 215] width 287 height 33
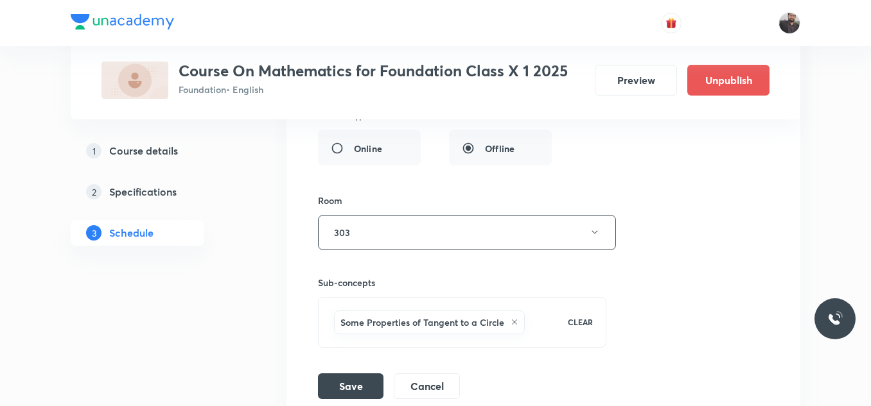
scroll to position [6709, 0]
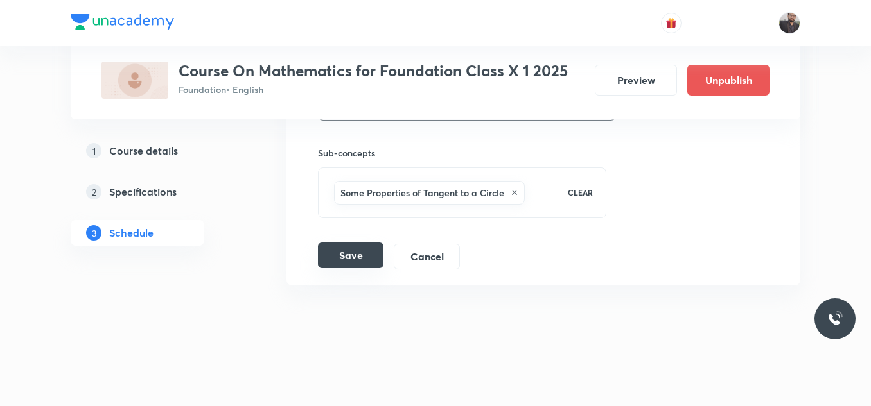
type input "Circles - 01"
click at [354, 248] on button "Save" at bounding box center [350, 256] width 65 height 26
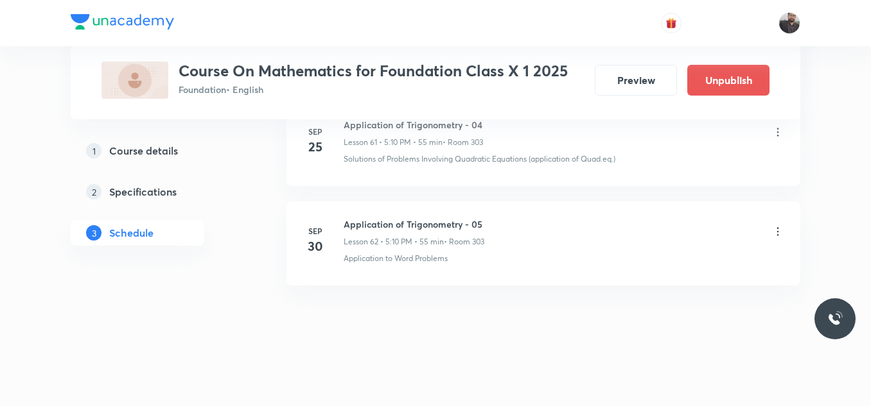
scroll to position [6215, 0]
click at [354, 248] on div "Circles - 01 Lesson 62 • 5:10 PM • 55 min • Room 303 Some Properties of Tangent…" at bounding box center [563, 241] width 440 height 47
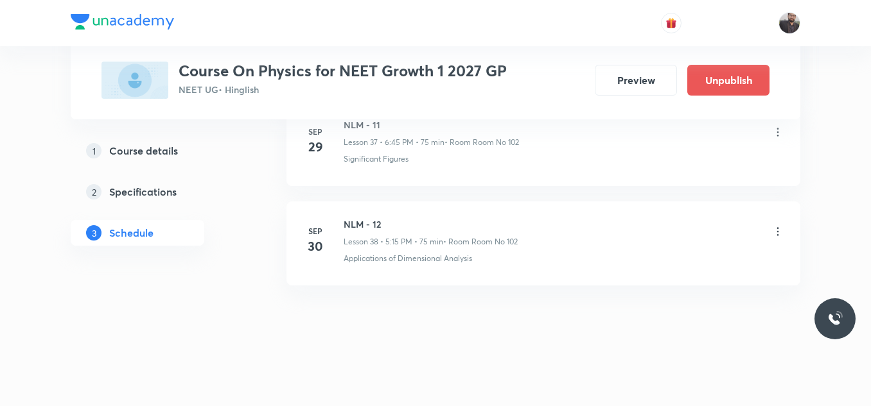
click at [408, 251] on div "NLM - 12 Lesson 38 • 5:15 PM • 75 min • Room Room No 102 Applications of Dimens…" at bounding box center [563, 241] width 440 height 47
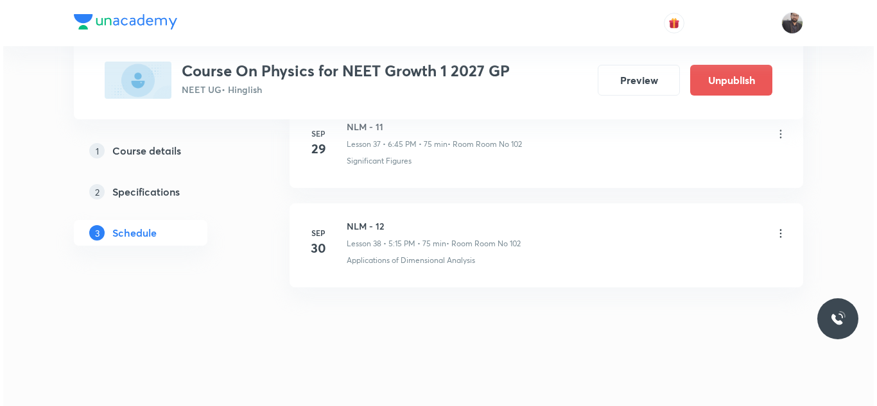
scroll to position [4427, 0]
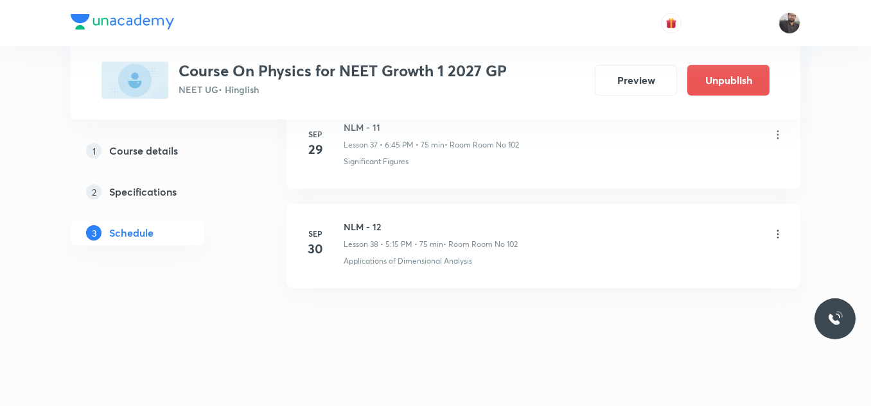
click at [775, 233] on icon at bounding box center [777, 234] width 13 height 13
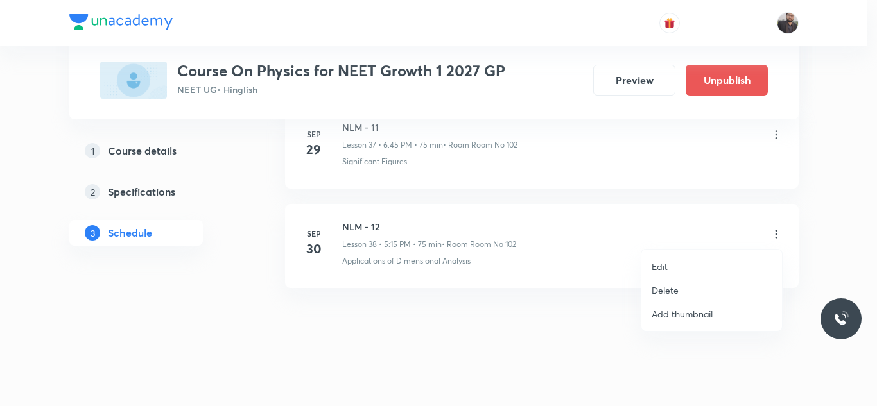
click at [493, 149] on div at bounding box center [438, 203] width 877 height 406
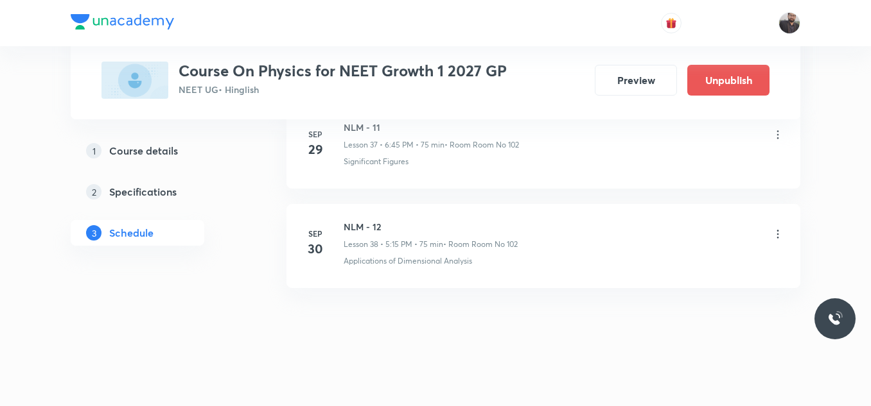
drag, startPoint x: 336, startPoint y: 220, endPoint x: 415, endPoint y: 224, distance: 78.4
copy h6 "NLM - 12"
drag, startPoint x: 415, startPoint y: 224, endPoint x: 395, endPoint y: 223, distance: 19.9
click at [395, 223] on div "Sep 30 NLM - 12 Lesson 38 • 5:15 PM • 75 min • Room Room No 102 Applications of…" at bounding box center [542, 243] width 481 height 47
click at [780, 238] on icon at bounding box center [777, 234] width 13 height 13
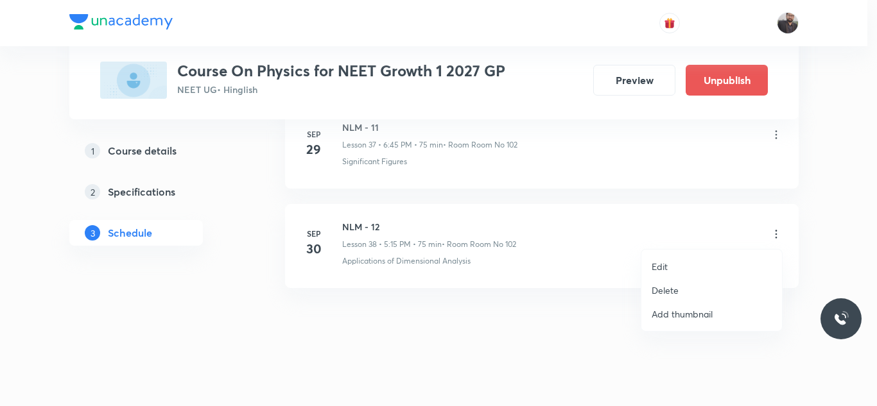
click at [710, 267] on li "Edit" at bounding box center [711, 267] width 141 height 24
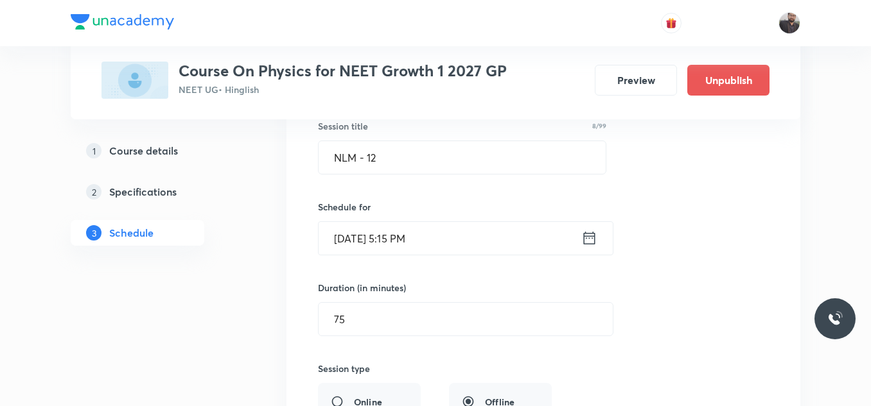
scroll to position [3945, 0]
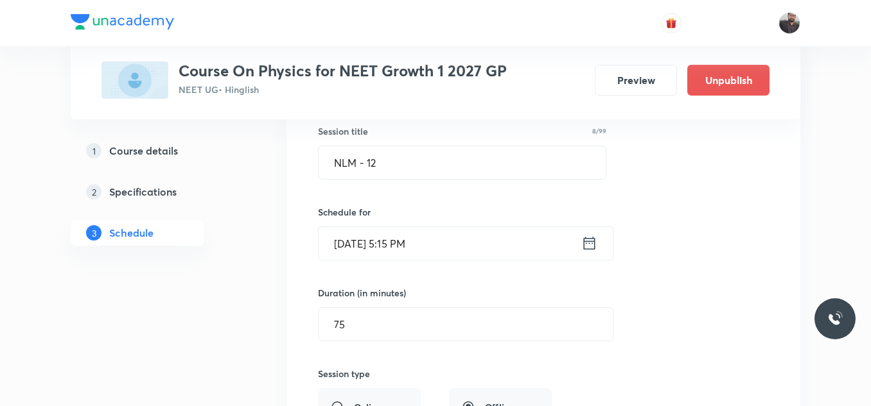
drag, startPoint x: 477, startPoint y: 241, endPoint x: 428, endPoint y: 225, distance: 52.0
click at [428, 225] on div "Schedule for Sep 30, 2025, 5:15 PM ​" at bounding box center [462, 232] width 288 height 55
click at [451, 245] on input "Sep 30, 2025, 5:15 PM" at bounding box center [449, 243] width 263 height 33
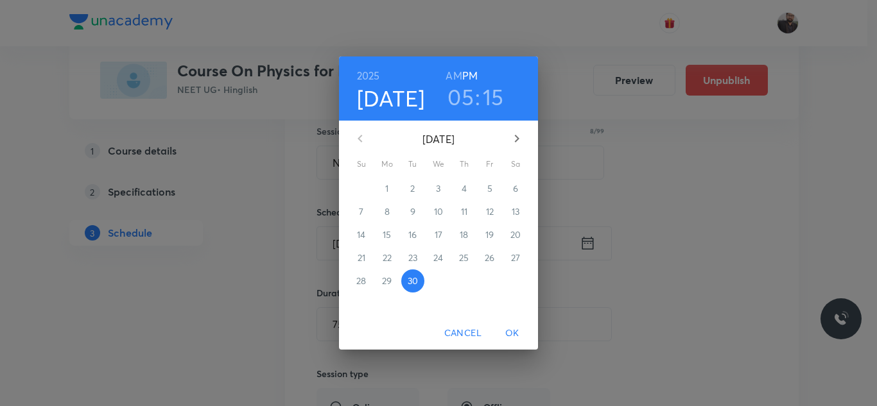
click at [474, 97] on div "05 : 15" at bounding box center [475, 96] width 89 height 27
click at [465, 99] on h3 "05" at bounding box center [460, 96] width 26 height 27
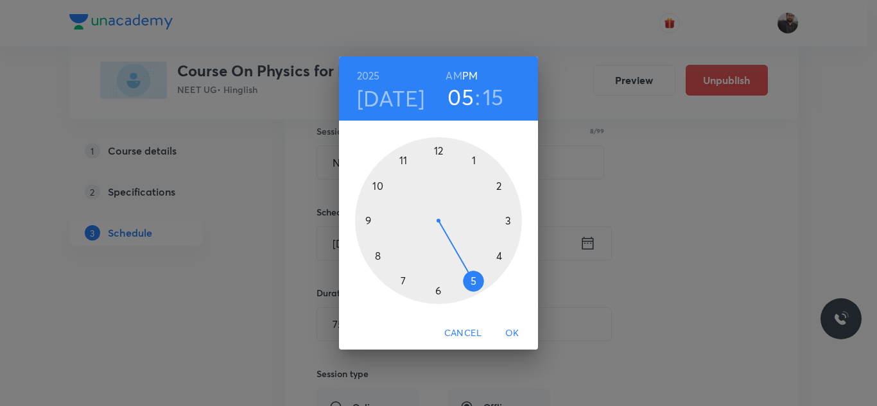
click at [511, 220] on div at bounding box center [438, 220] width 167 height 167
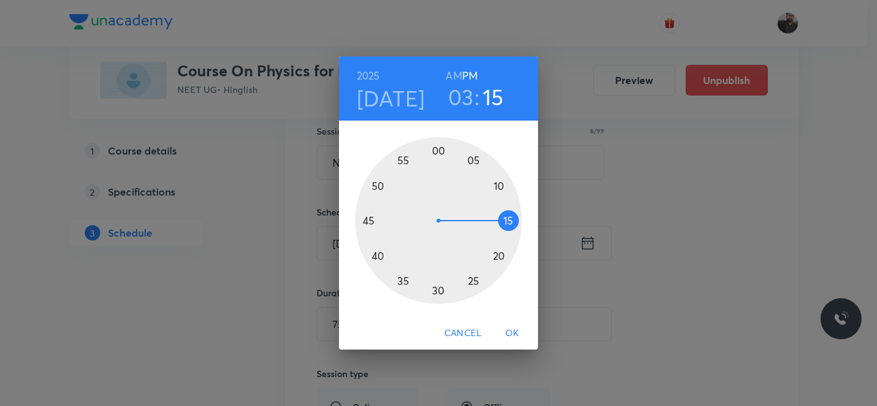
click at [360, 221] on div at bounding box center [438, 220] width 167 height 167
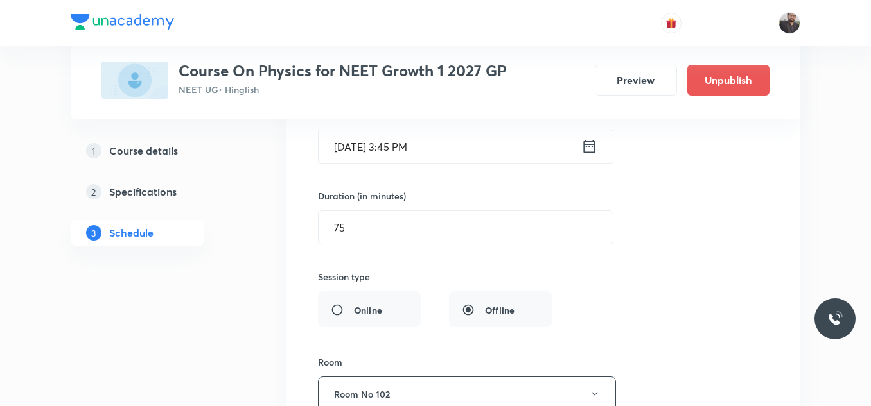
scroll to position [4212, 0]
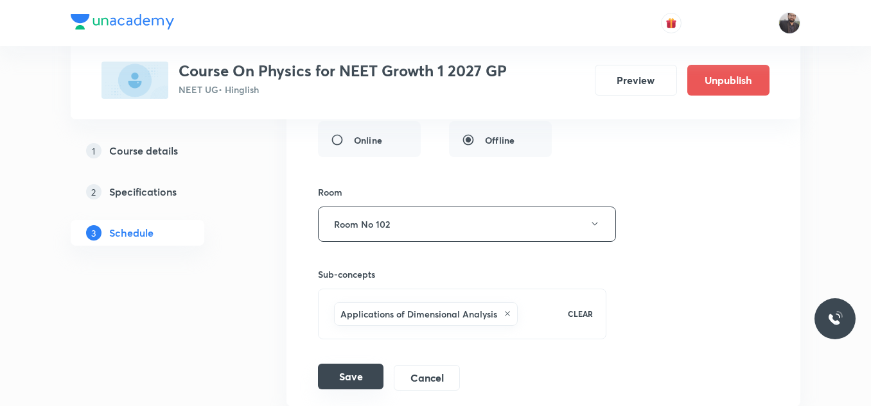
click at [350, 375] on button "Save" at bounding box center [350, 377] width 65 height 26
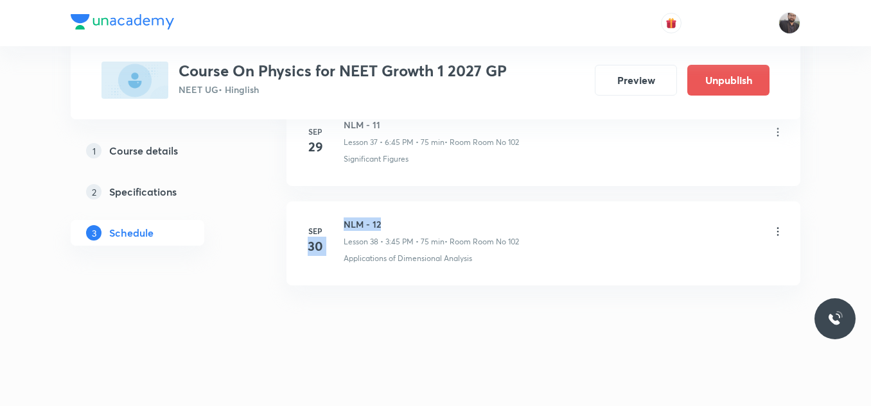
drag, startPoint x: 338, startPoint y: 221, endPoint x: 478, endPoint y: 198, distance: 141.1
click at [480, 203] on li "[DATE] NLM - 12 Lesson 38 • 3:45 PM • 75 min • Room Room No 102 Applications of…" at bounding box center [543, 244] width 514 height 84
drag, startPoint x: 333, startPoint y: 220, endPoint x: 383, endPoint y: 218, distance: 50.1
click at [383, 218] on div "[DATE] NLM - 12 Lesson 38 • 3:45 PM • 75 min • Room Room No 102 Applications of…" at bounding box center [542, 241] width 481 height 47
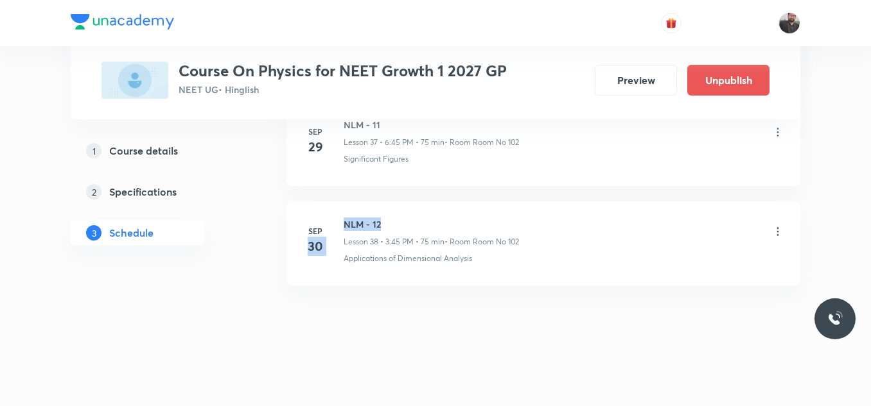
click at [383, 218] on h6 "NLM - 12" at bounding box center [430, 224] width 175 height 13
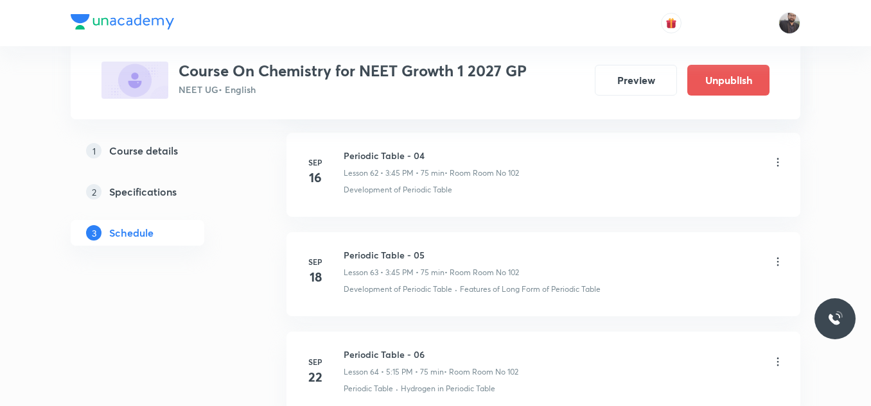
scroll to position [7514, 0]
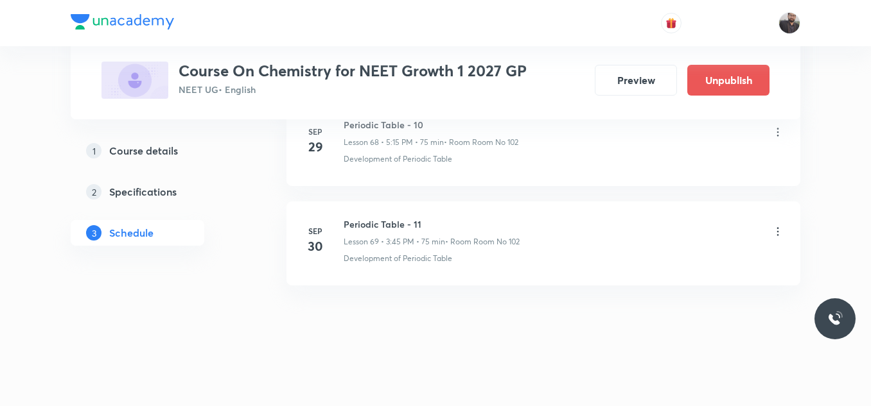
click at [779, 238] on icon at bounding box center [777, 231] width 13 height 13
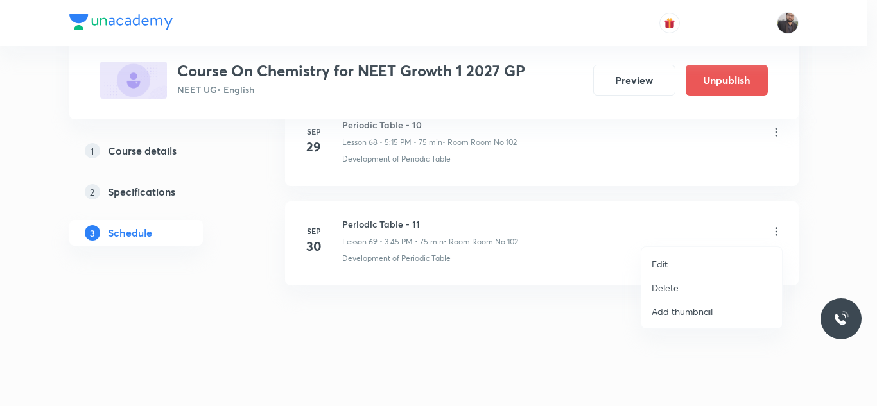
click at [679, 288] on li "Delete" at bounding box center [711, 288] width 141 height 24
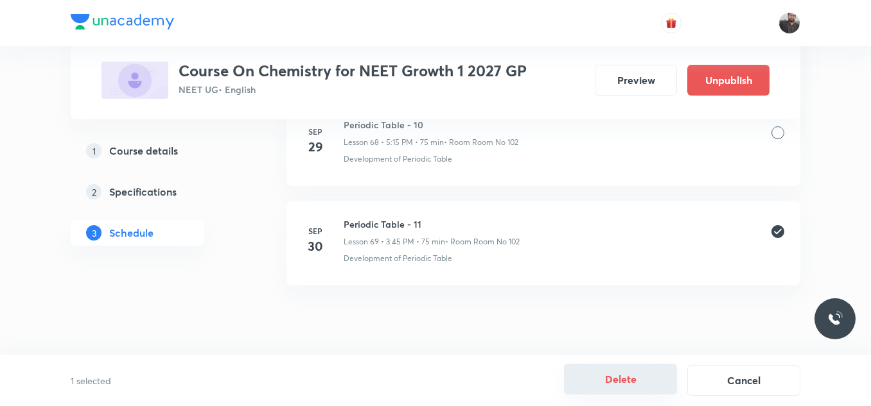
click at [650, 387] on button "Delete" at bounding box center [620, 379] width 113 height 31
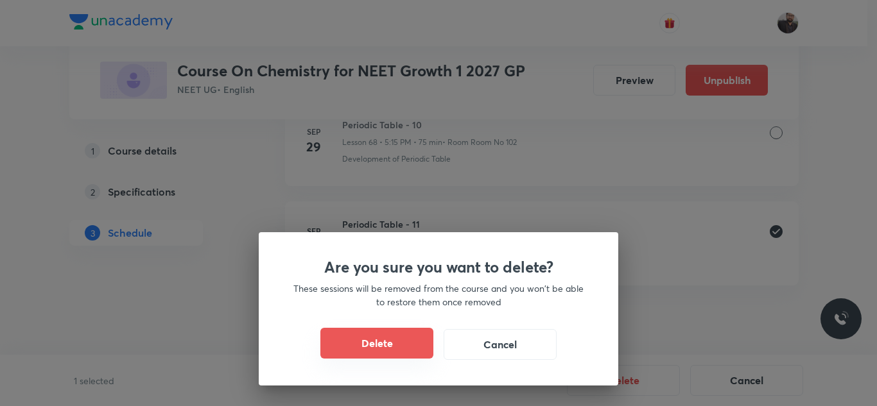
click at [380, 352] on button "Delete" at bounding box center [376, 343] width 113 height 31
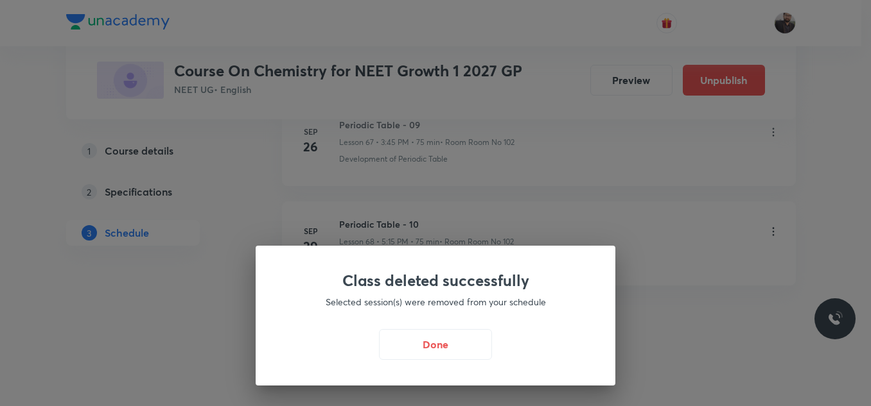
scroll to position [7414, 0]
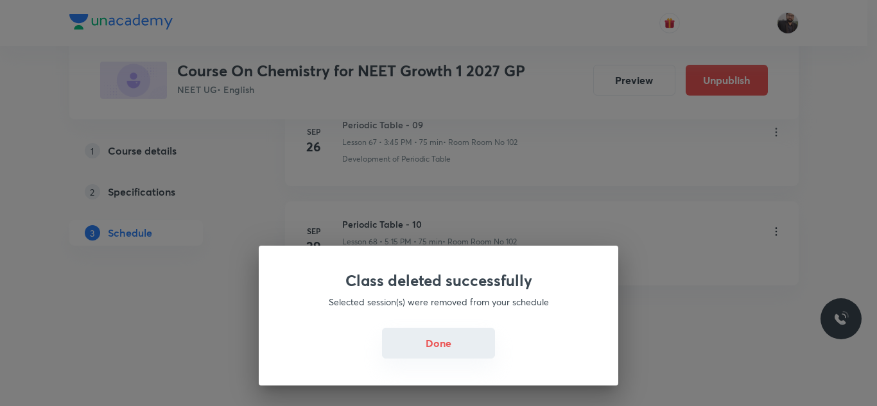
drag, startPoint x: 571, startPoint y: 349, endPoint x: 478, endPoint y: 349, distance: 92.4
click at [478, 349] on div "Done" at bounding box center [439, 344] width 298 height 31
click at [478, 349] on button "Done" at bounding box center [438, 343] width 113 height 31
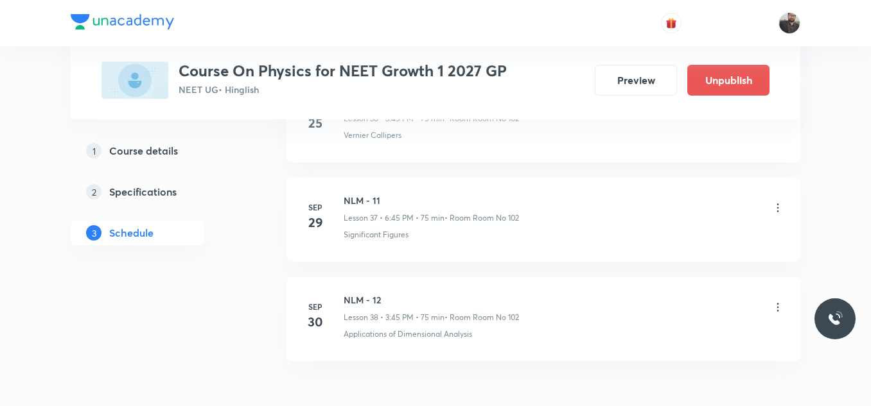
scroll to position [4430, 0]
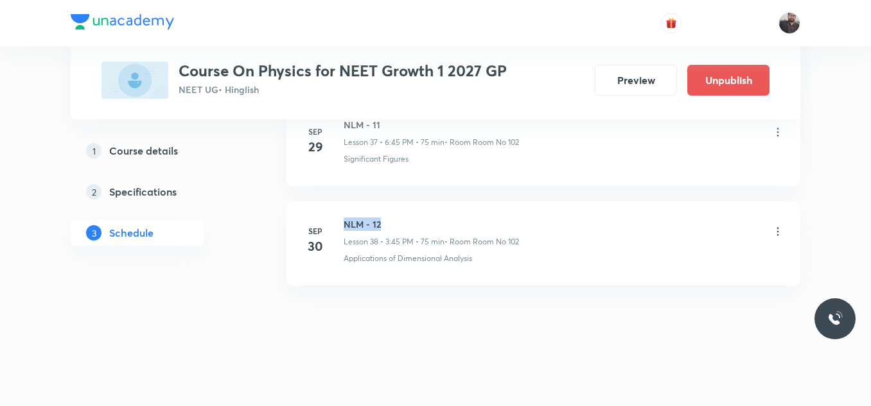
copy h6 "NLM - 12"
drag, startPoint x: 339, startPoint y: 220, endPoint x: 414, endPoint y: 216, distance: 75.2
click at [414, 216] on li "[DATE] NLM - 12 Lesson 38 • 3:45 PM • 75 min • Room Room No 102 Applications of…" at bounding box center [543, 244] width 514 height 84
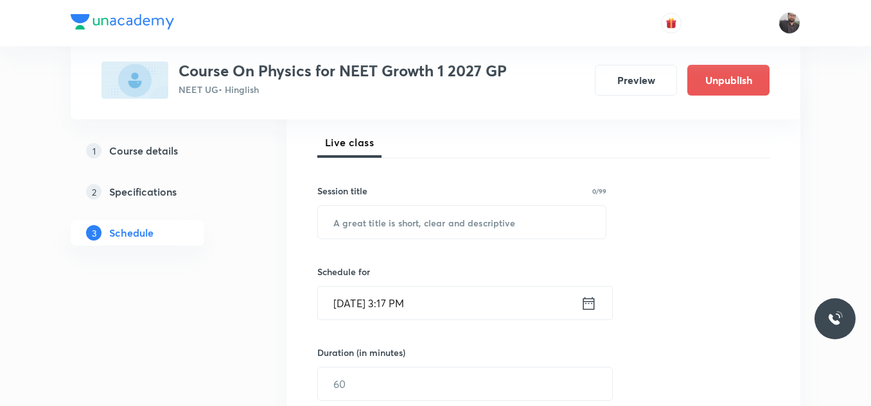
scroll to position [180, 0]
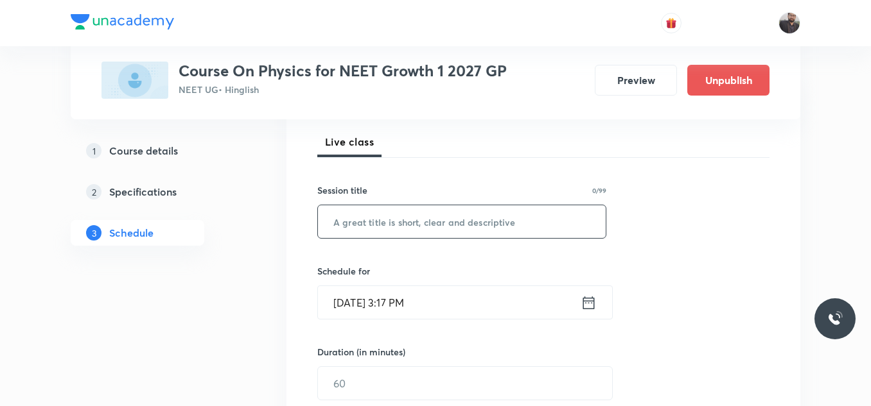
click at [448, 221] on input "text" at bounding box center [462, 221] width 288 height 33
paste input "NLM - 12"
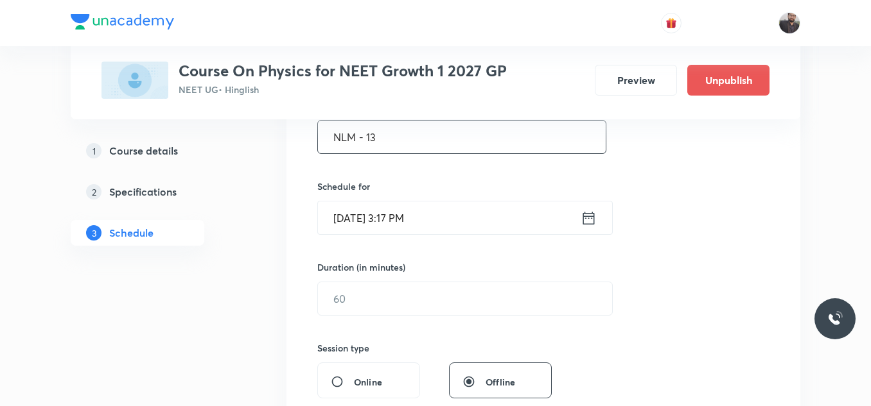
type input "NLM - 13"
click at [448, 221] on input "[DATE] 3:17 PM" at bounding box center [449, 218] width 263 height 33
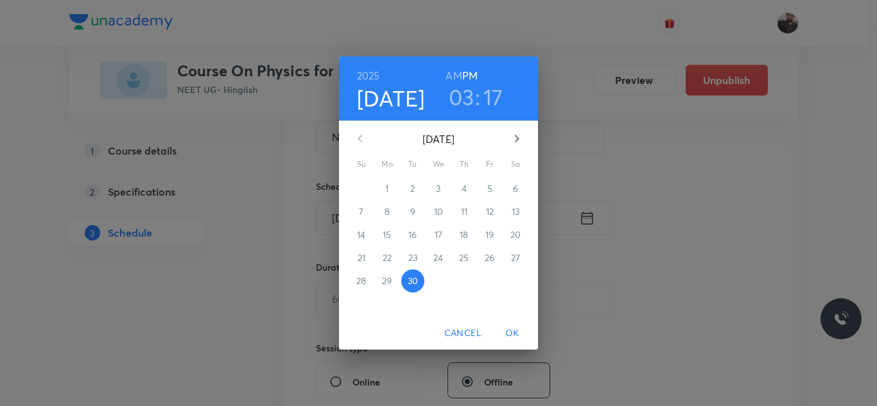
click at [466, 104] on h3 "03" at bounding box center [462, 96] width 26 height 27
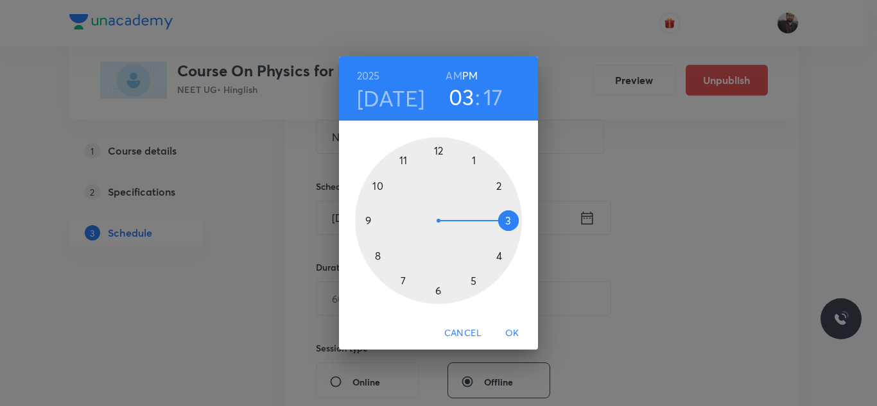
click at [475, 282] on div at bounding box center [438, 220] width 167 height 167
click at [512, 220] on div at bounding box center [438, 220] width 167 height 167
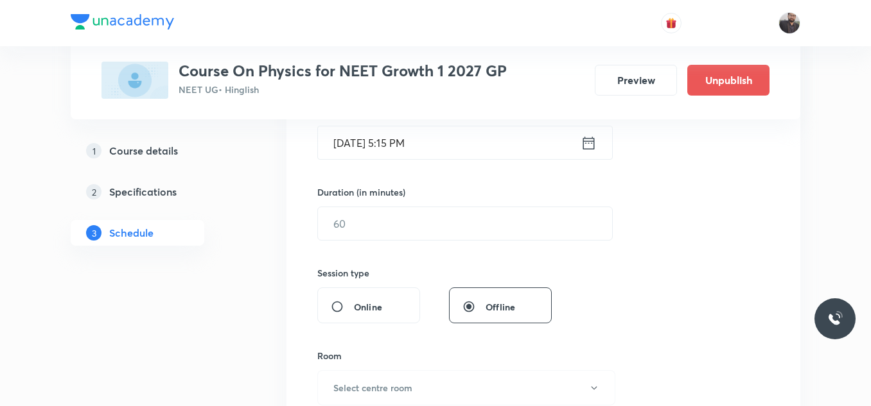
scroll to position [348, 0]
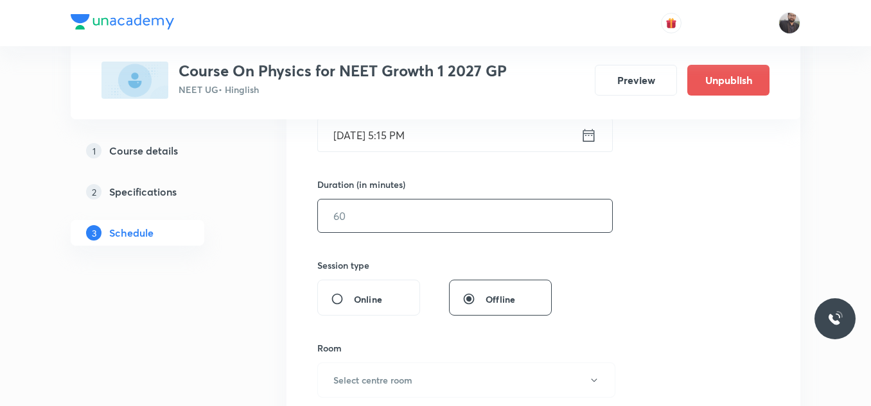
click at [469, 212] on input "text" at bounding box center [465, 216] width 294 height 33
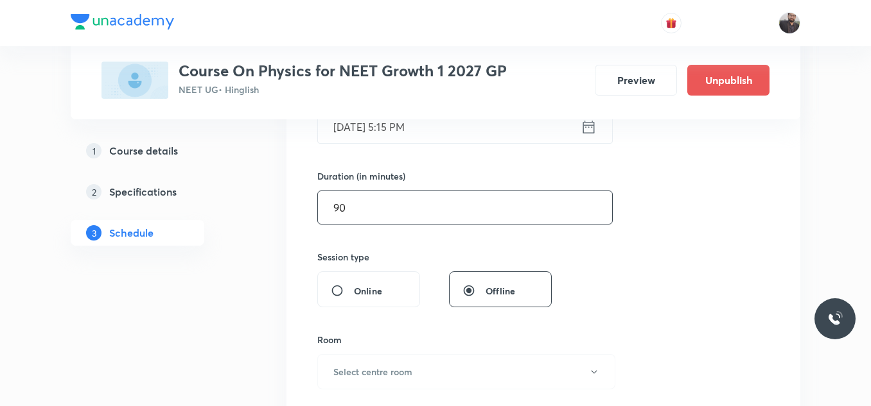
scroll to position [357, 0]
type input "9"
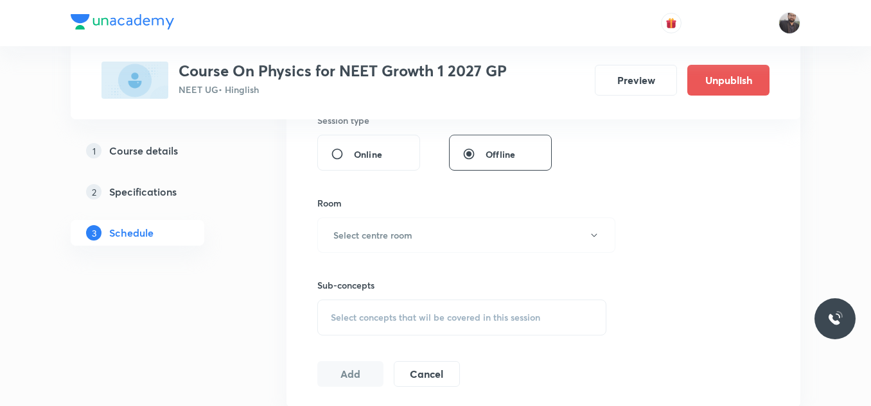
scroll to position [494, 0]
type input "75"
click at [474, 228] on button "Select centre room" at bounding box center [466, 233] width 298 height 35
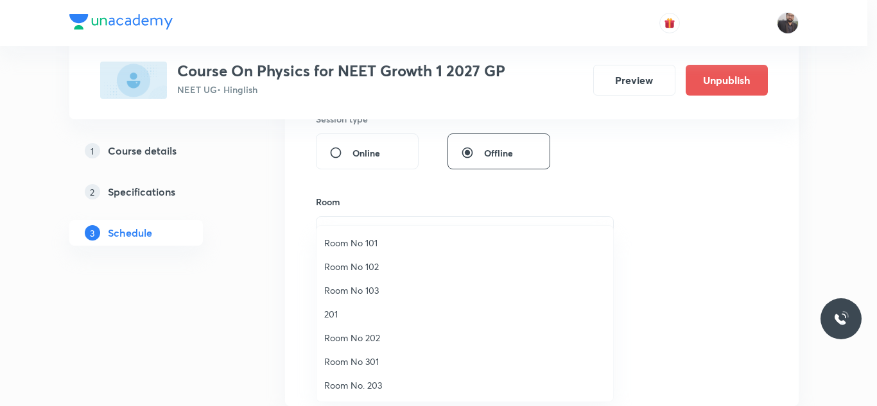
click at [639, 204] on div at bounding box center [438, 203] width 877 height 406
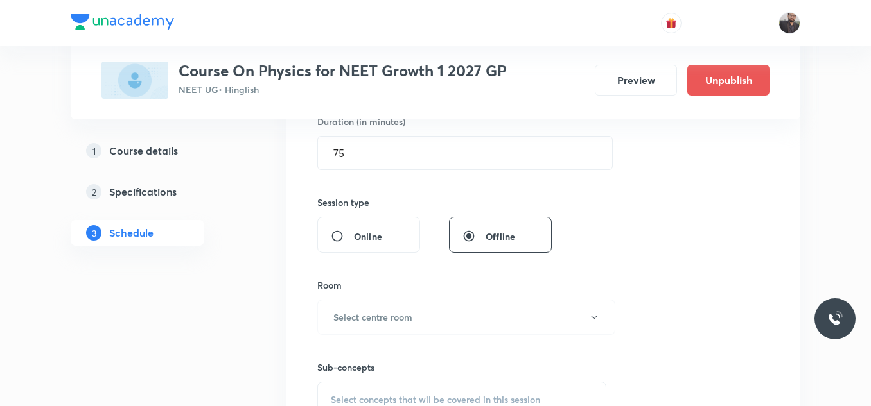
scroll to position [413, 0]
click at [433, 313] on button "Select centre room" at bounding box center [466, 314] width 298 height 35
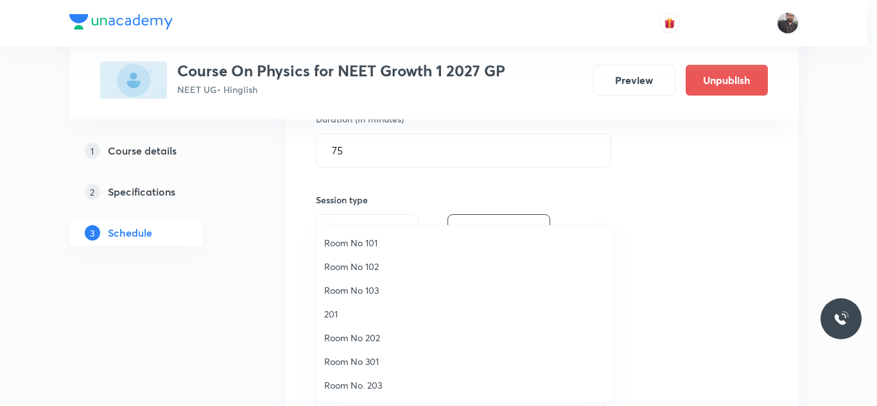
click at [368, 266] on span "Room No 102" at bounding box center [464, 266] width 281 height 13
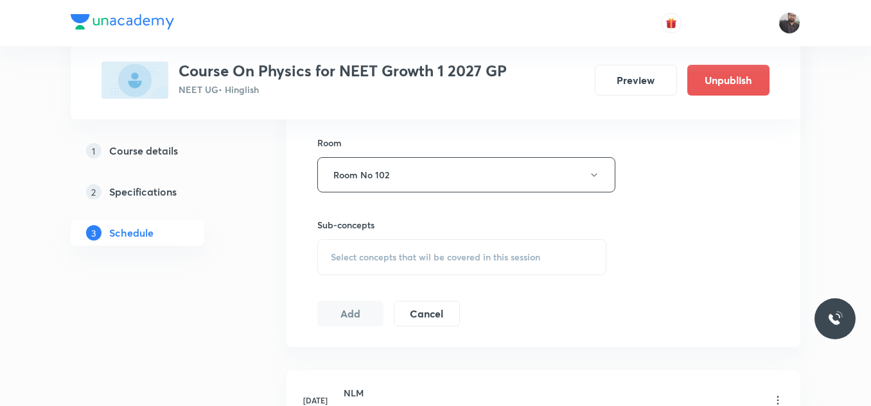
scroll to position [582, 0]
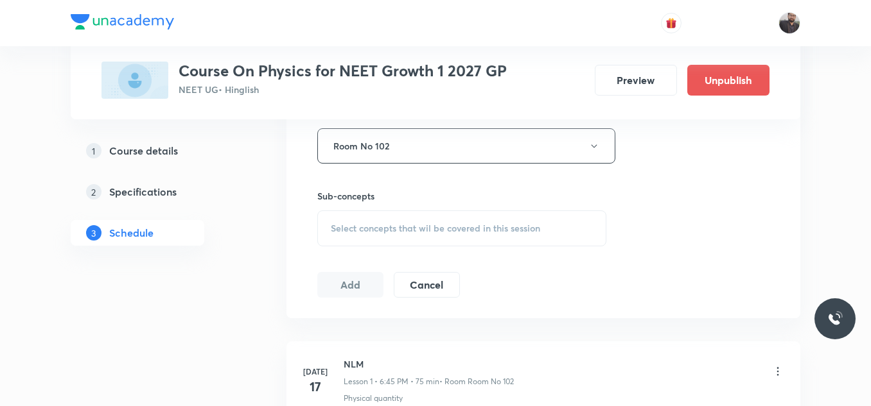
click at [363, 236] on div "Select concepts that wil be covered in this session" at bounding box center [461, 229] width 289 height 36
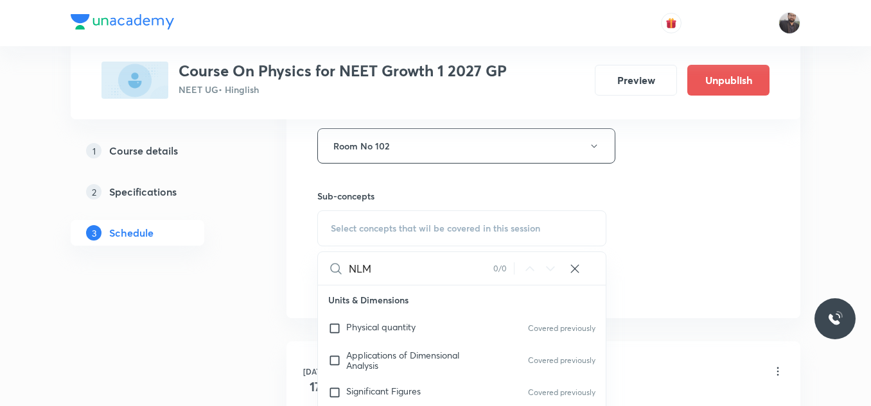
scroll to position [760, 0]
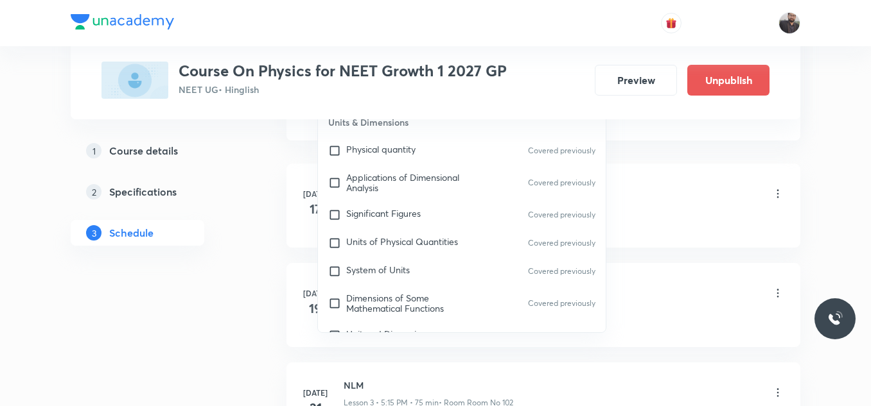
type input "NLM"
click at [363, 234] on div "Units of Physical Quantities Covered previously" at bounding box center [462, 243] width 288 height 28
checkbox input "true"
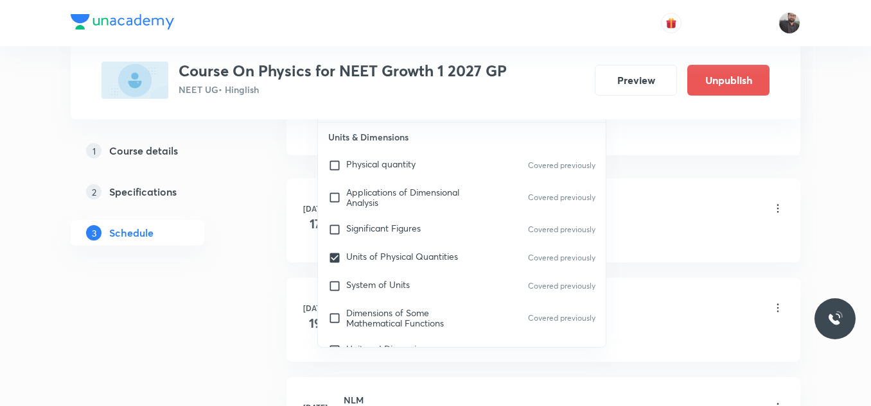
click at [674, 185] on li "Jul 17 NLM Lesson 1 • 6:45 PM • 75 min • Room Room No 102 Physical quantity" at bounding box center [543, 220] width 514 height 84
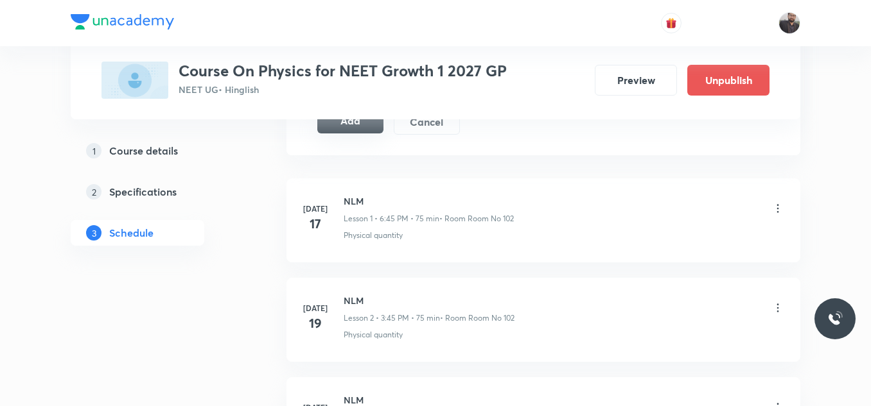
click at [349, 119] on button "Add" at bounding box center [350, 121] width 66 height 26
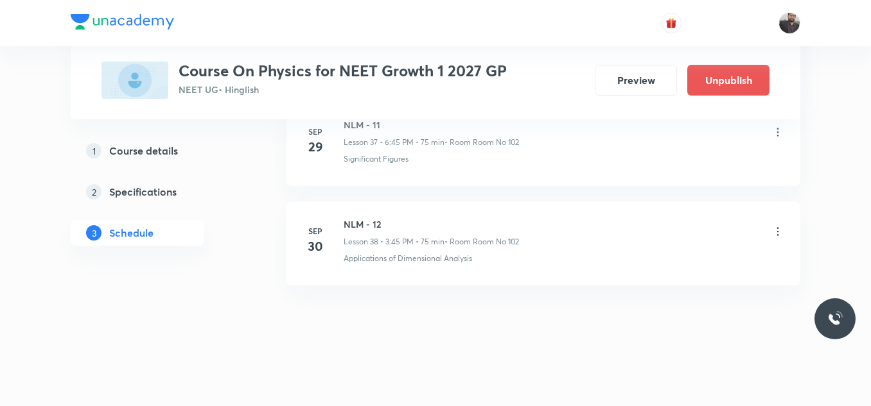
scroll to position [3840, 0]
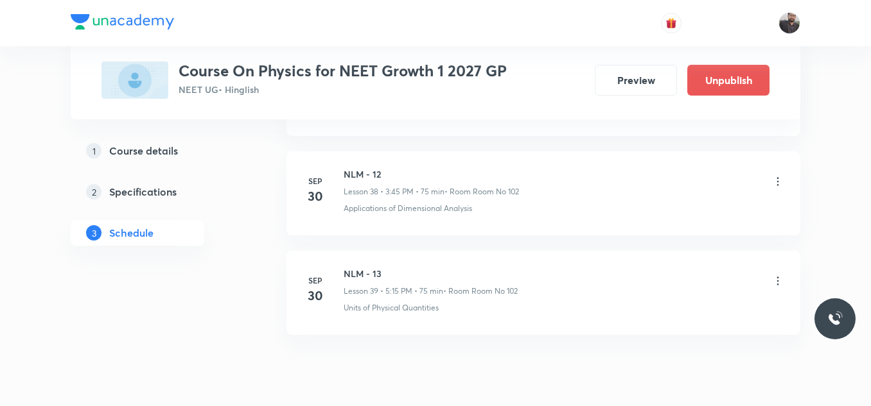
scroll to position [4479, 0]
